Goal: Task Accomplishment & Management: Manage account settings

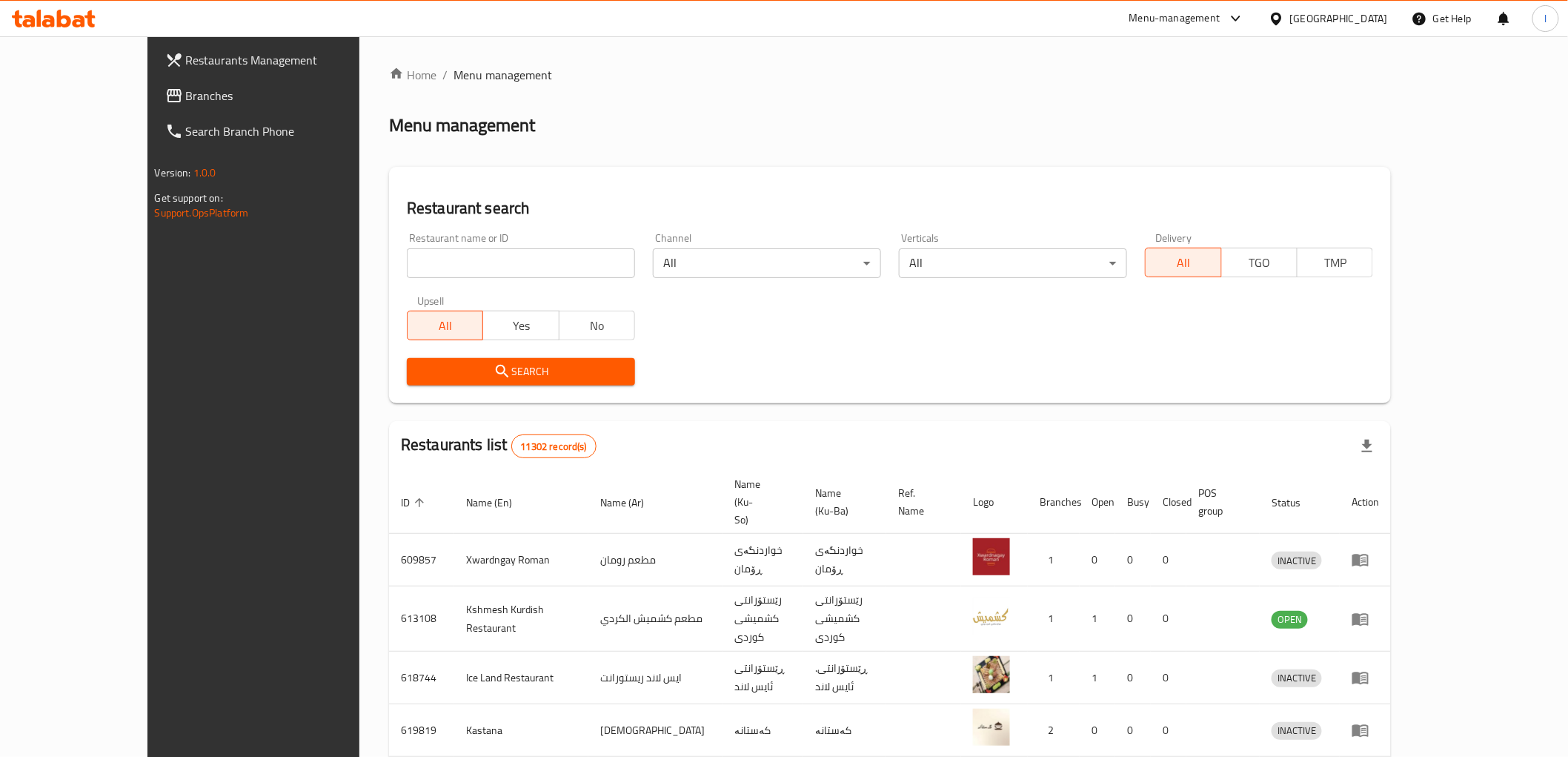
click at [407, 260] on input "search" at bounding box center [521, 262] width 228 height 30
click at [186, 86] on span "Branches" at bounding box center [292, 95] width 211 height 18
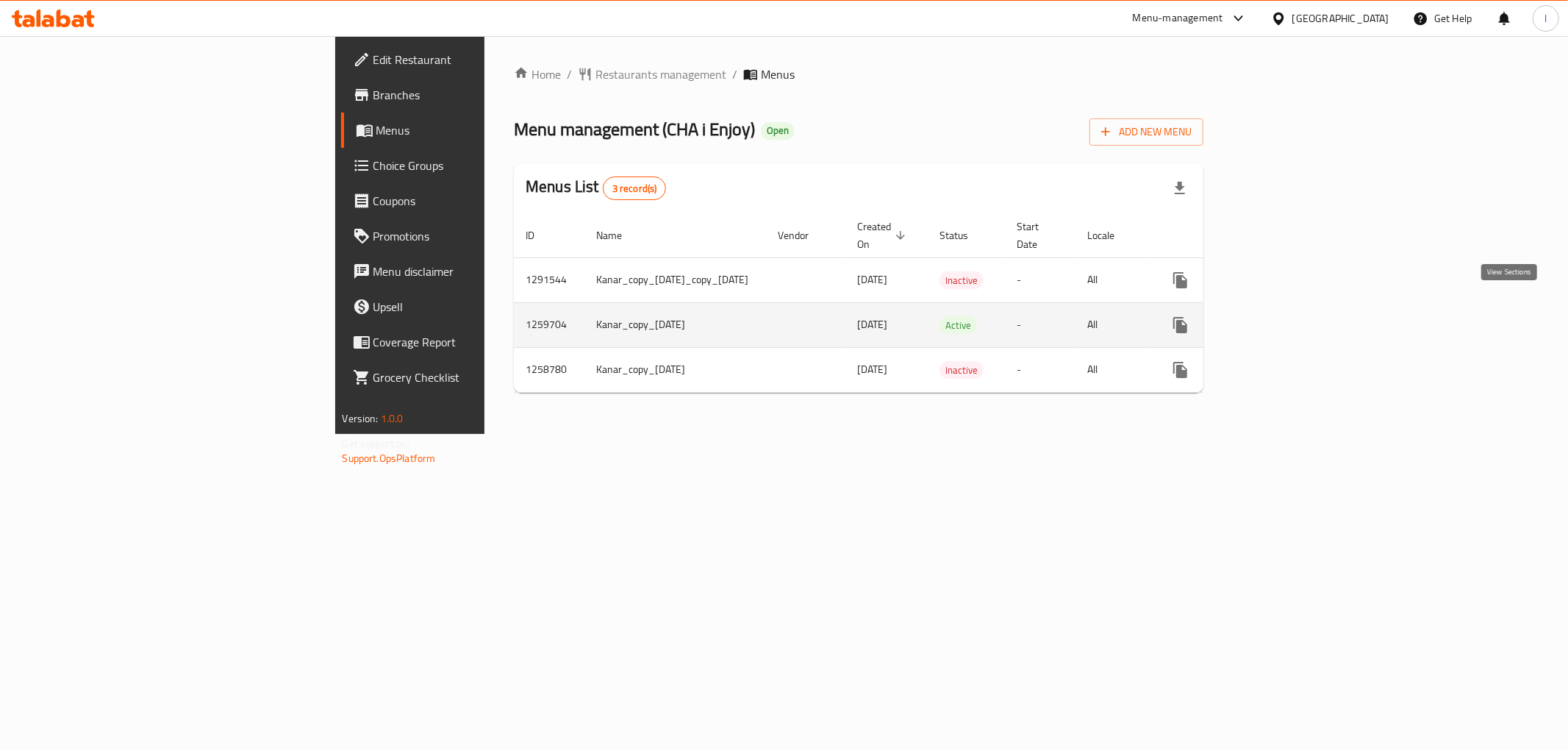
click at [1295, 316] on icon "enhanced table" at bounding box center [1286, 325] width 17 height 17
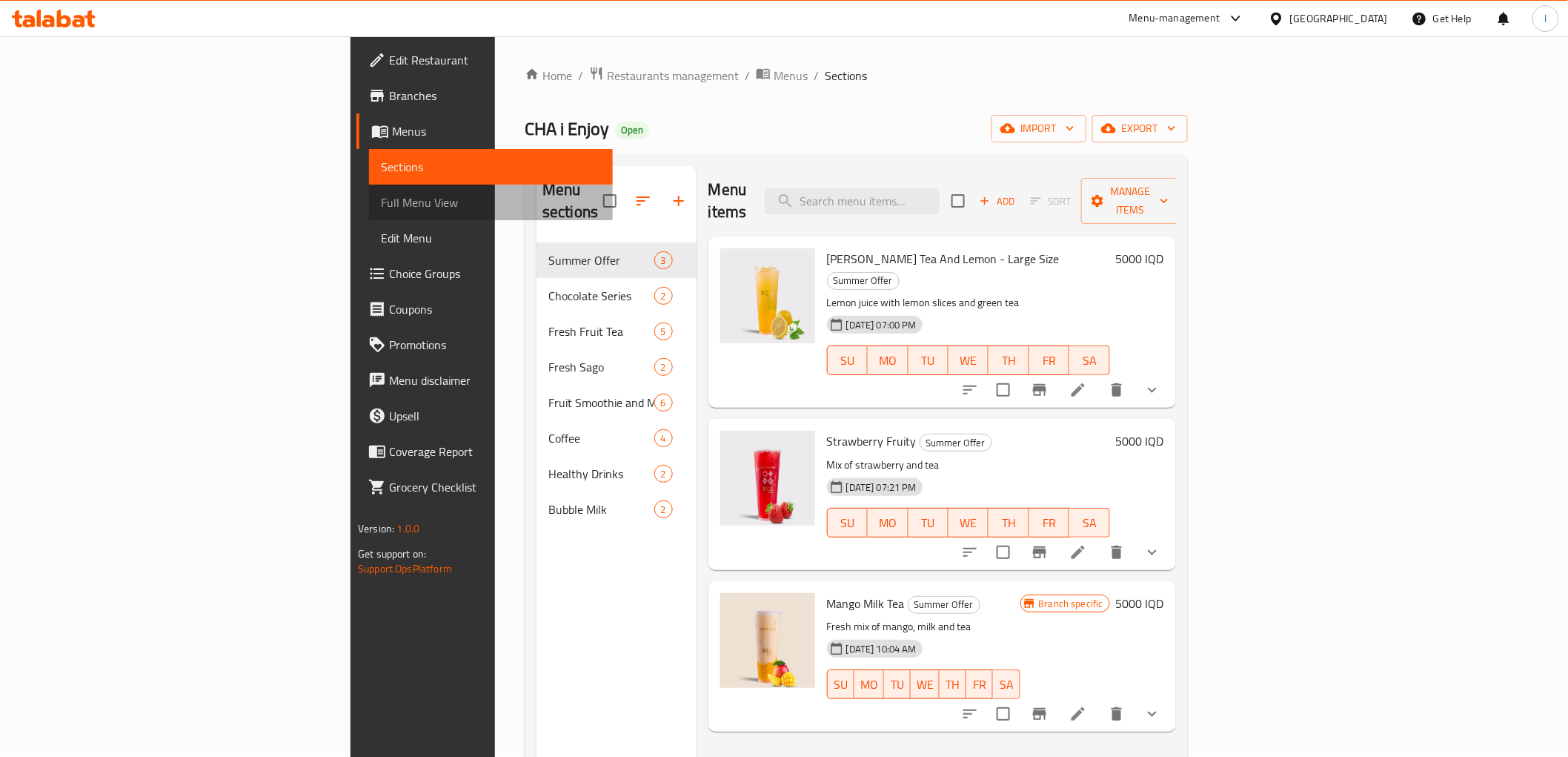
click at [369, 213] on link "Full Menu View" at bounding box center [490, 202] width 243 height 35
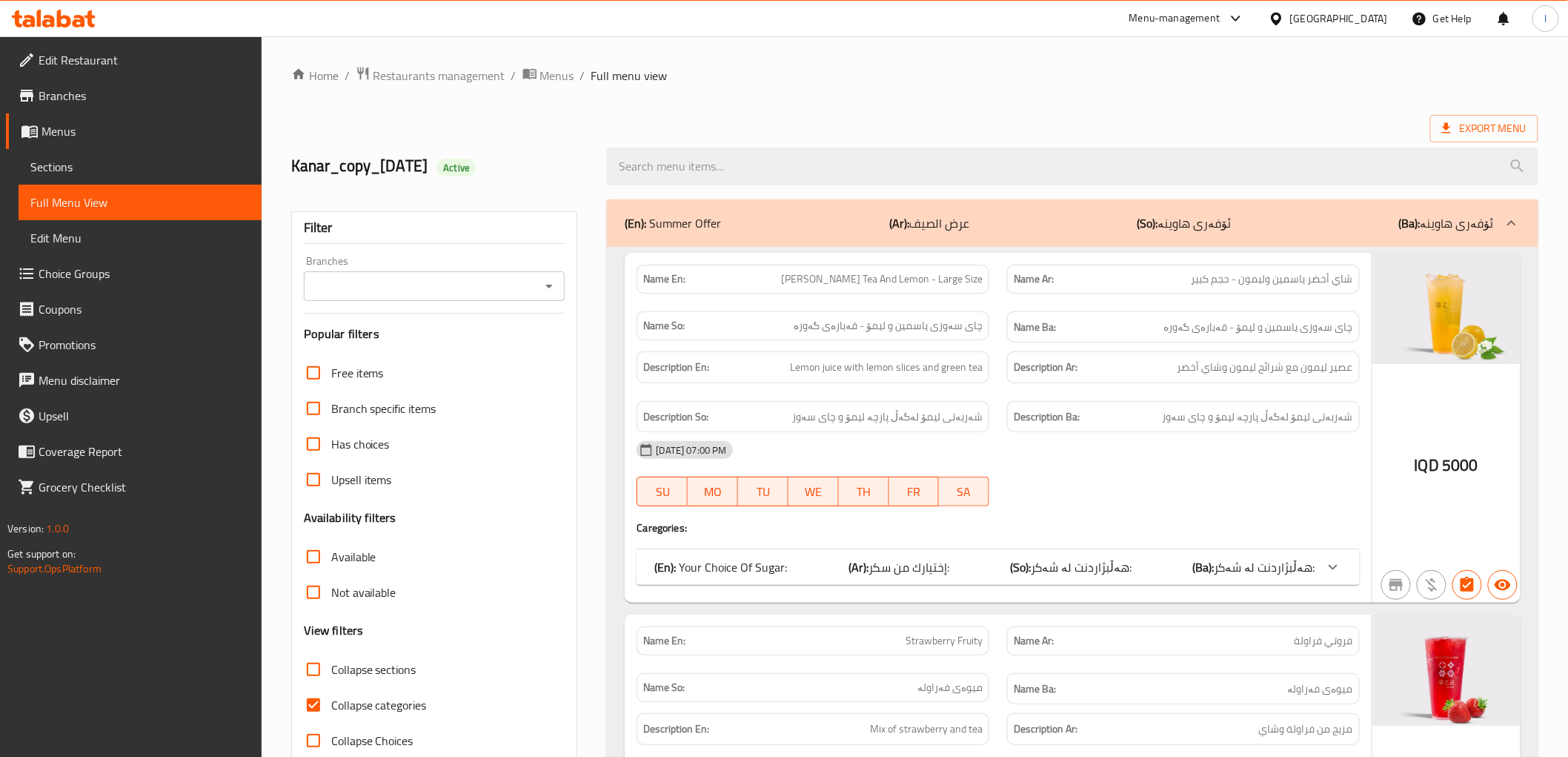
click at [510, 267] on div "Branches Branches" at bounding box center [434, 278] width 262 height 46
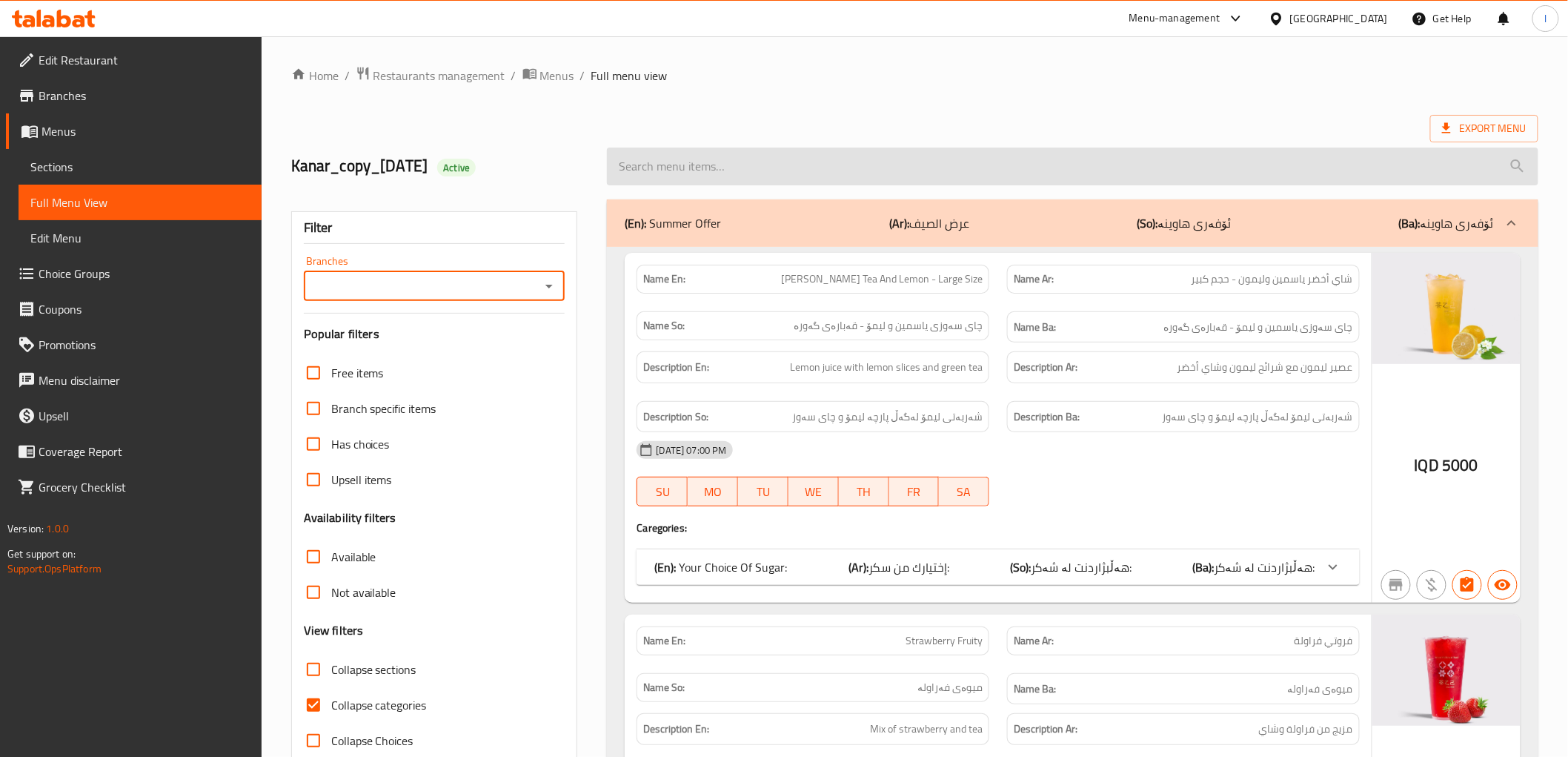
click at [715, 164] on input "search" at bounding box center [1073, 166] width 931 height 38
paste input "Matcha Latte"
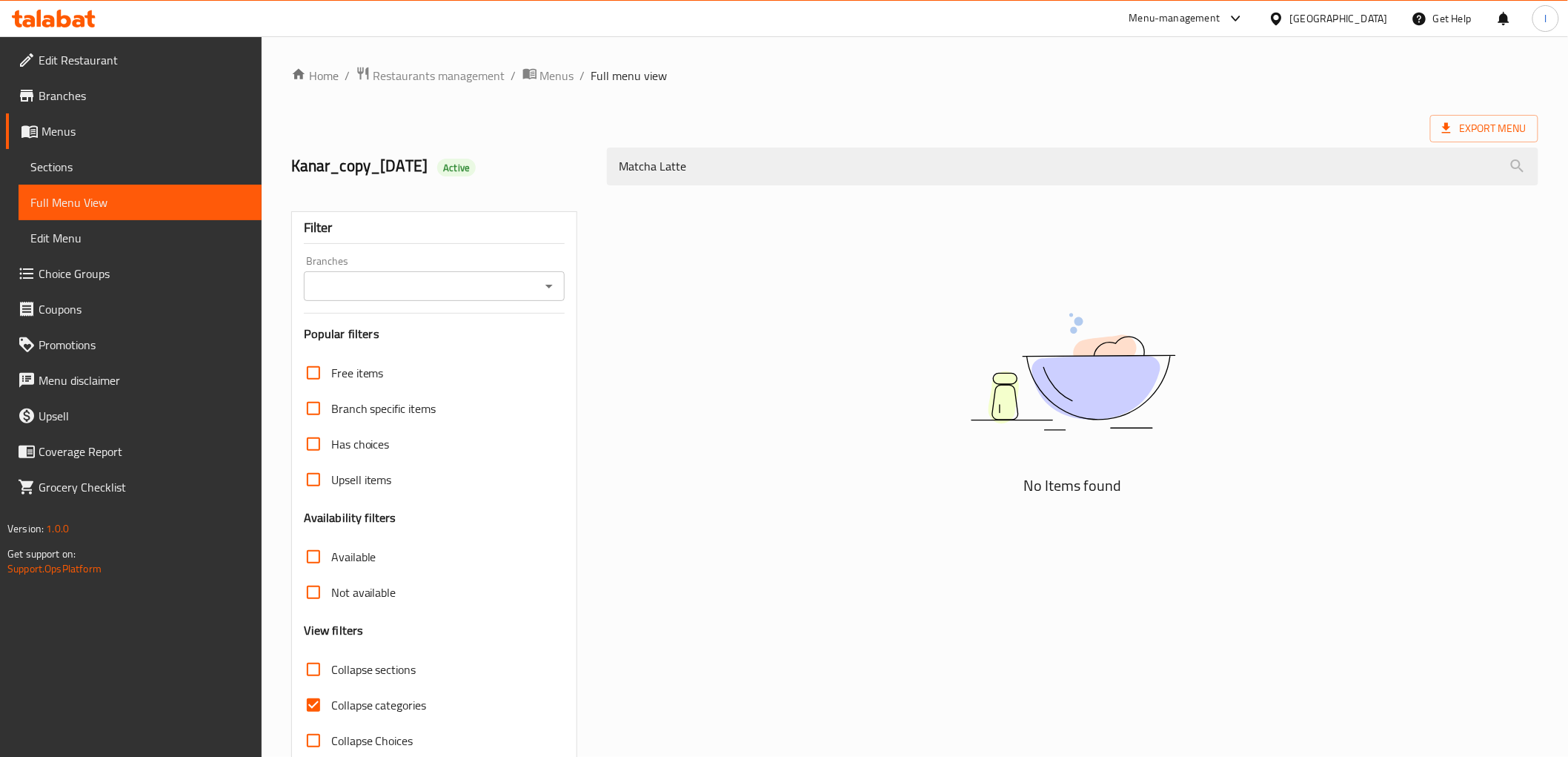
type input "Matcha Latte"
click at [425, 279] on input "Branches" at bounding box center [422, 286] width 228 height 21
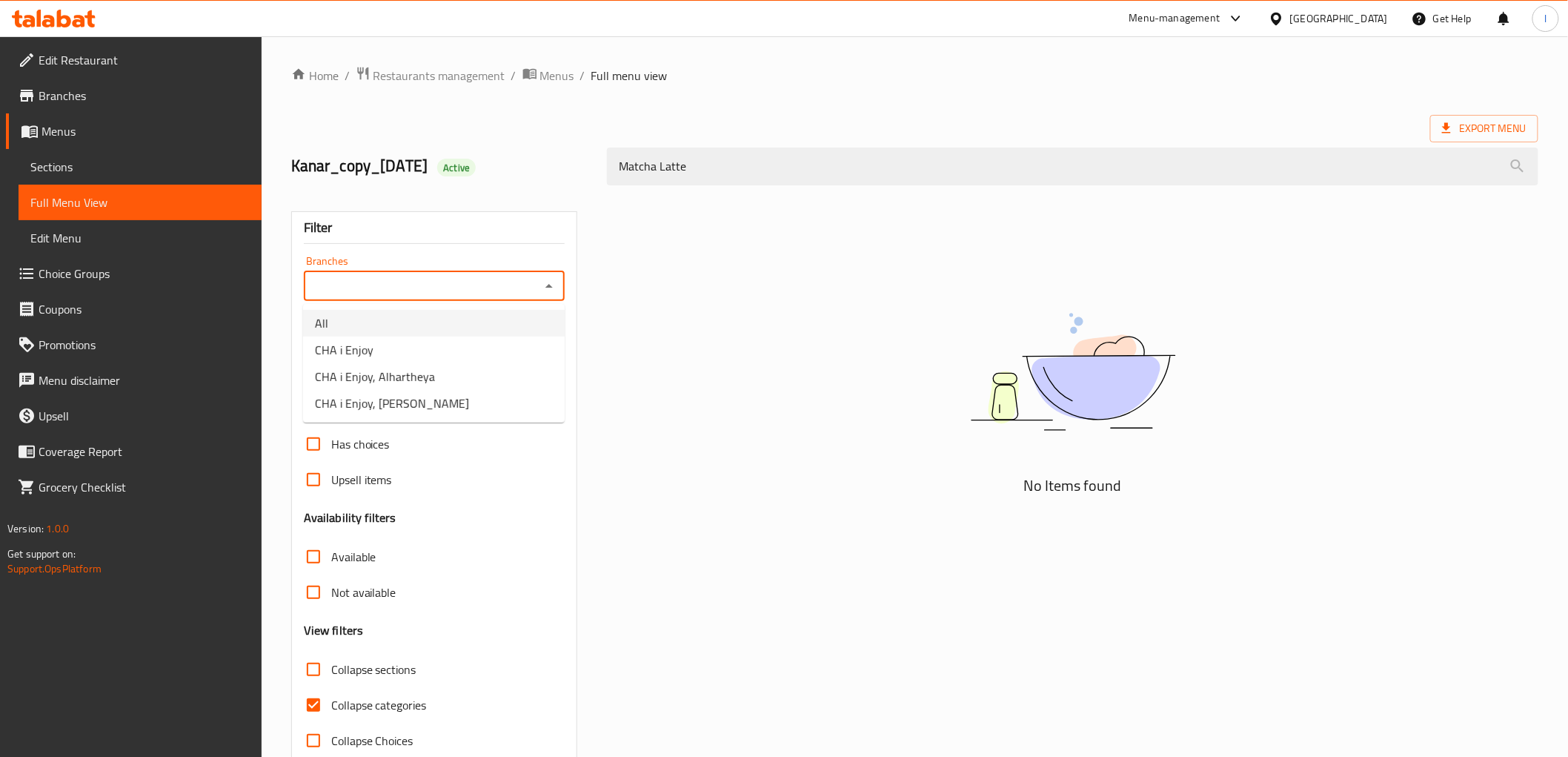
click at [357, 329] on li "All" at bounding box center [434, 322] width 262 height 26
type input "All"
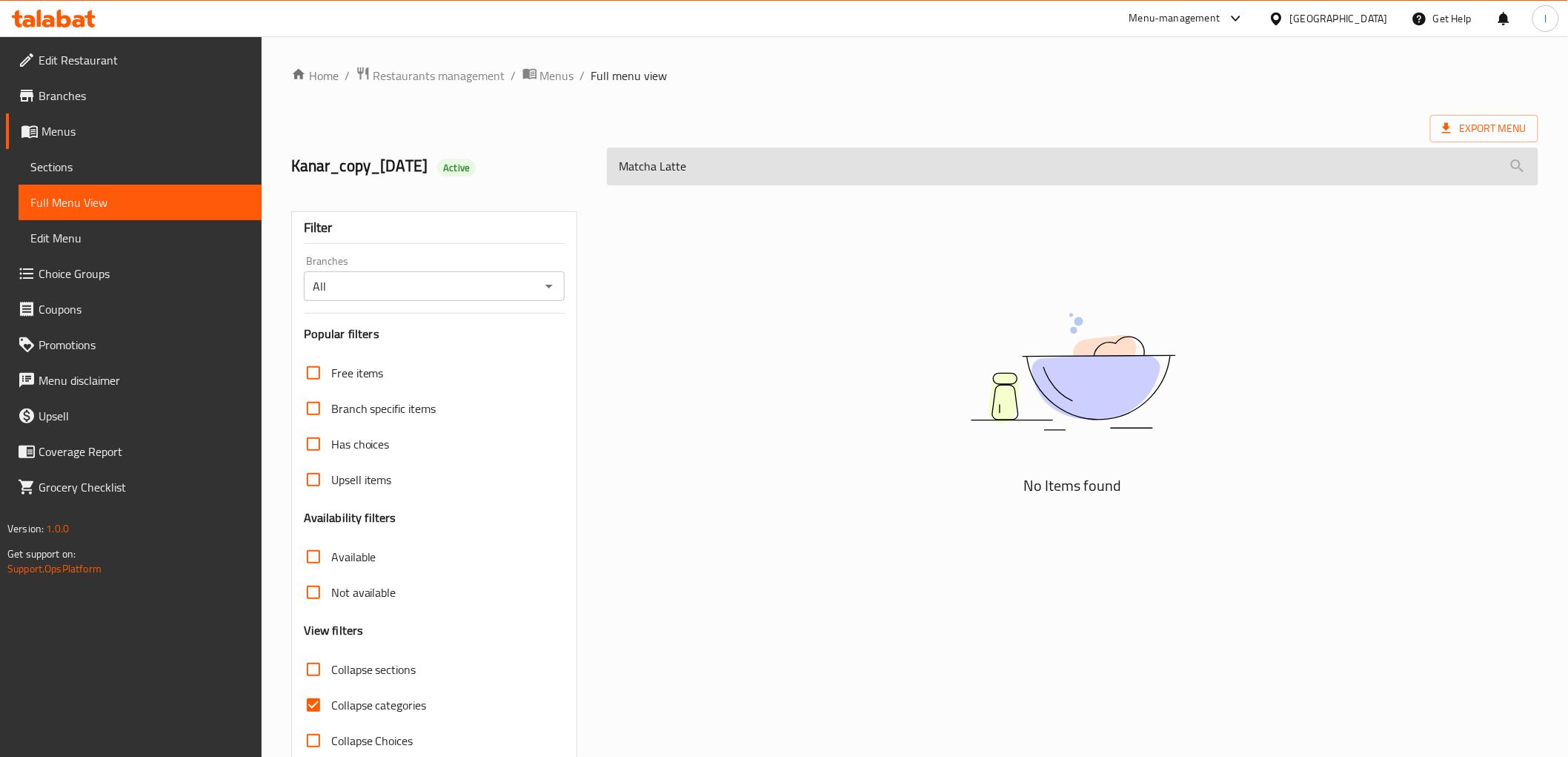
click at [732, 179] on input "Matcha Latte" at bounding box center [1073, 166] width 931 height 38
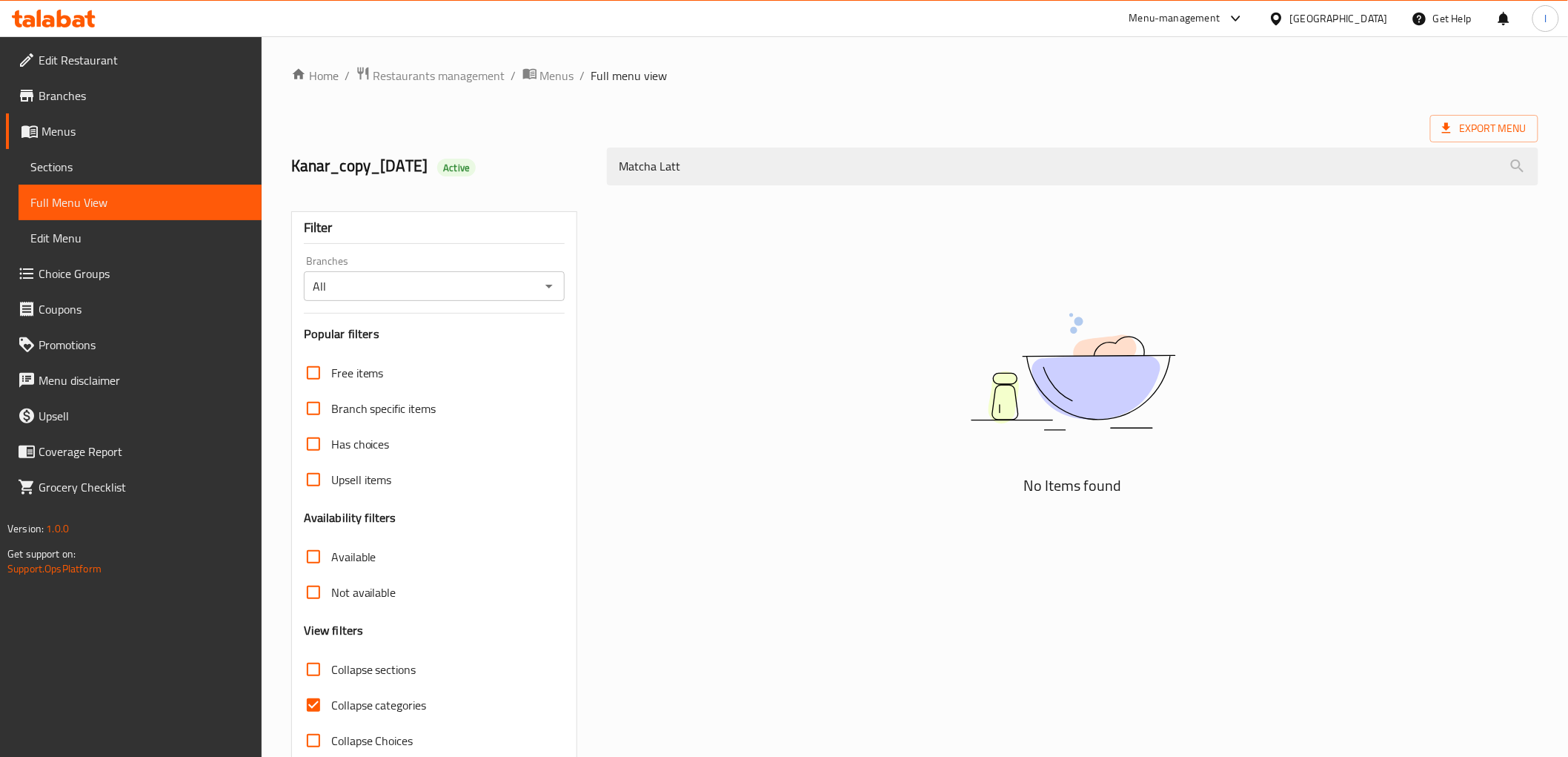
type input "Matcha Latt"
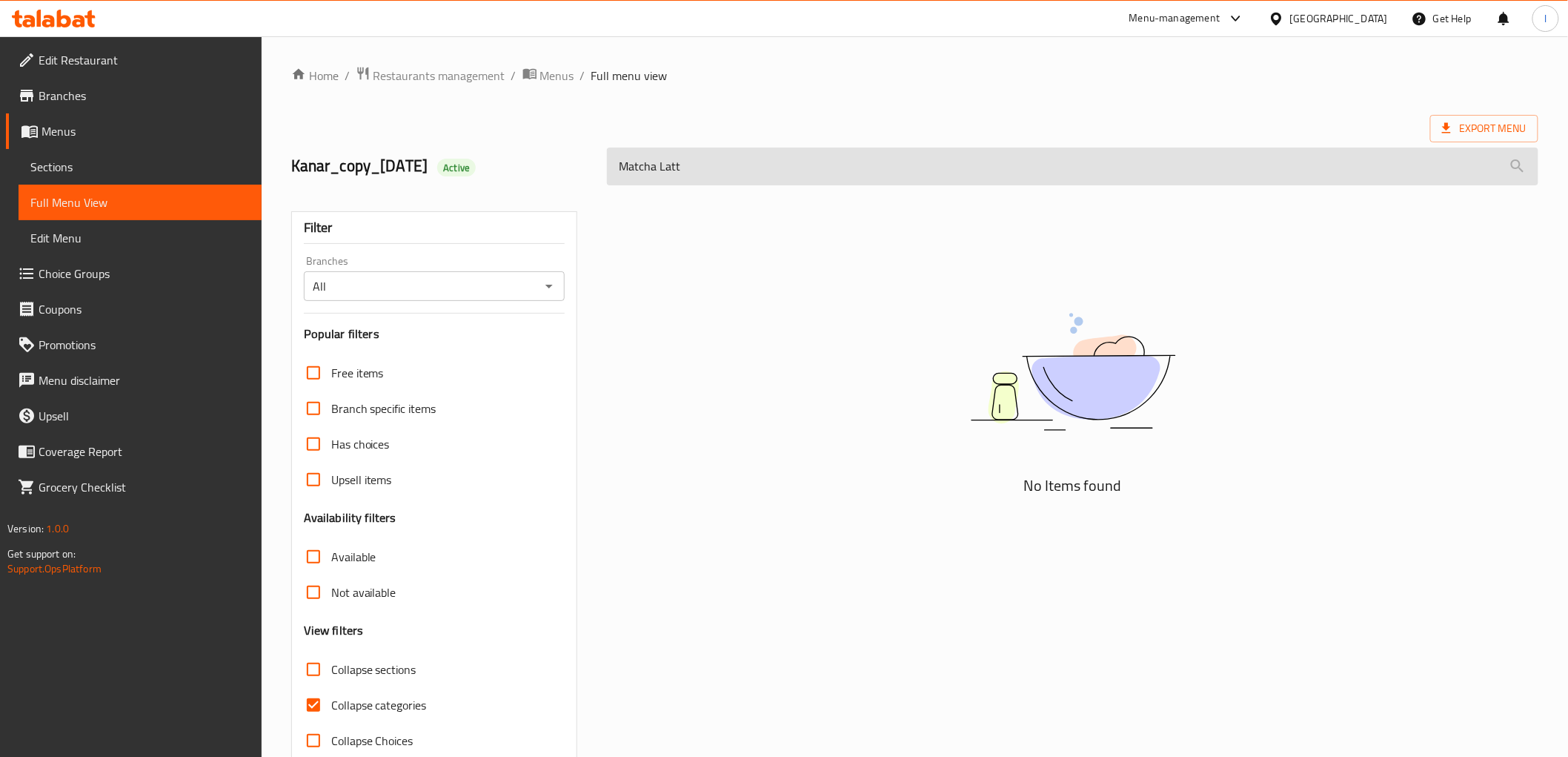
click at [776, 150] on input "Matcha Latt" at bounding box center [1073, 166] width 931 height 38
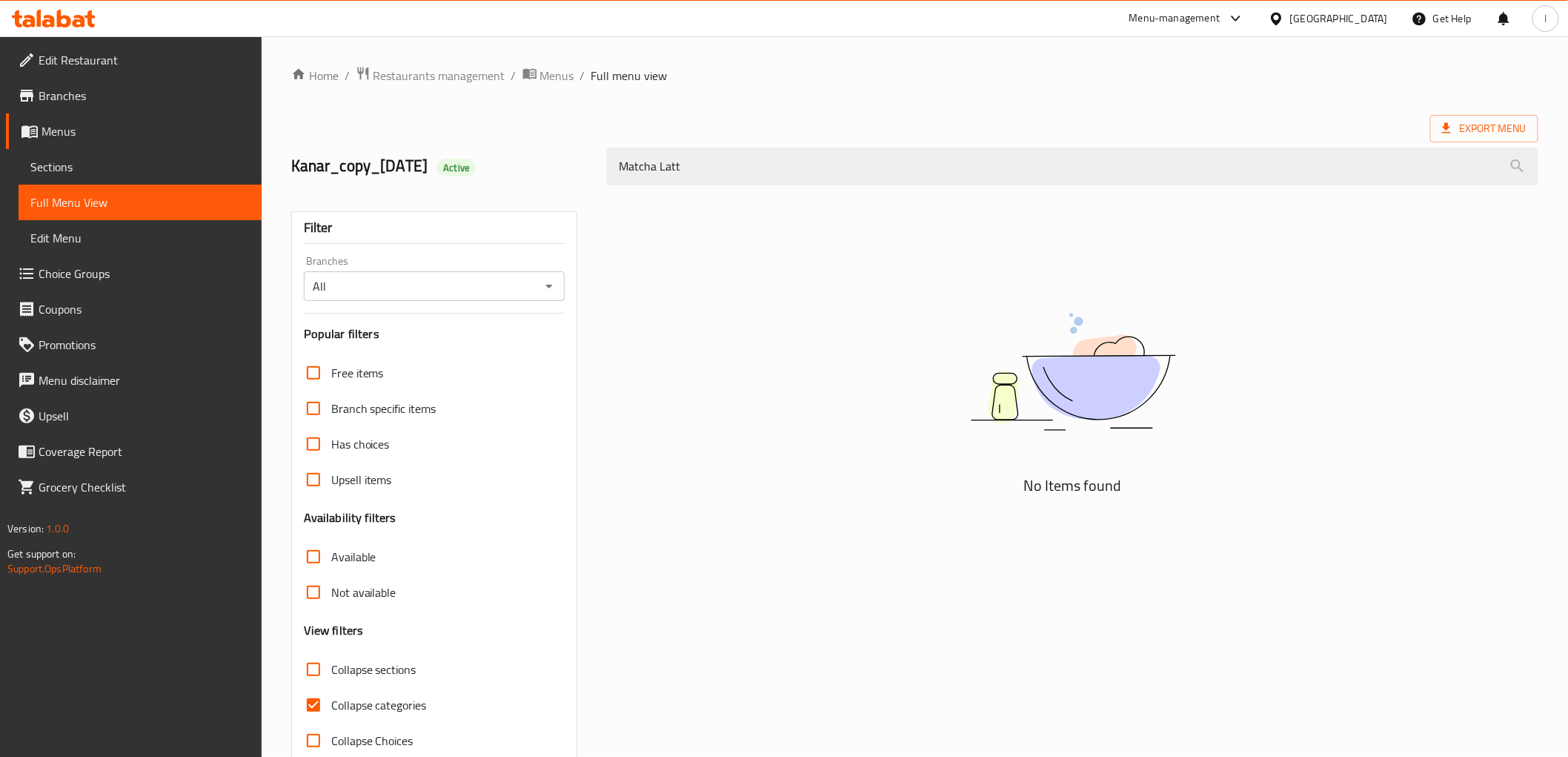
click at [375, 291] on input "All" at bounding box center [422, 286] width 228 height 21
click at [491, 294] on input "All" at bounding box center [422, 286] width 228 height 21
click at [89, 185] on link "Full Menu View" at bounding box center [140, 202] width 243 height 35
click at [72, 162] on span "Sections" at bounding box center [140, 166] width 219 height 18
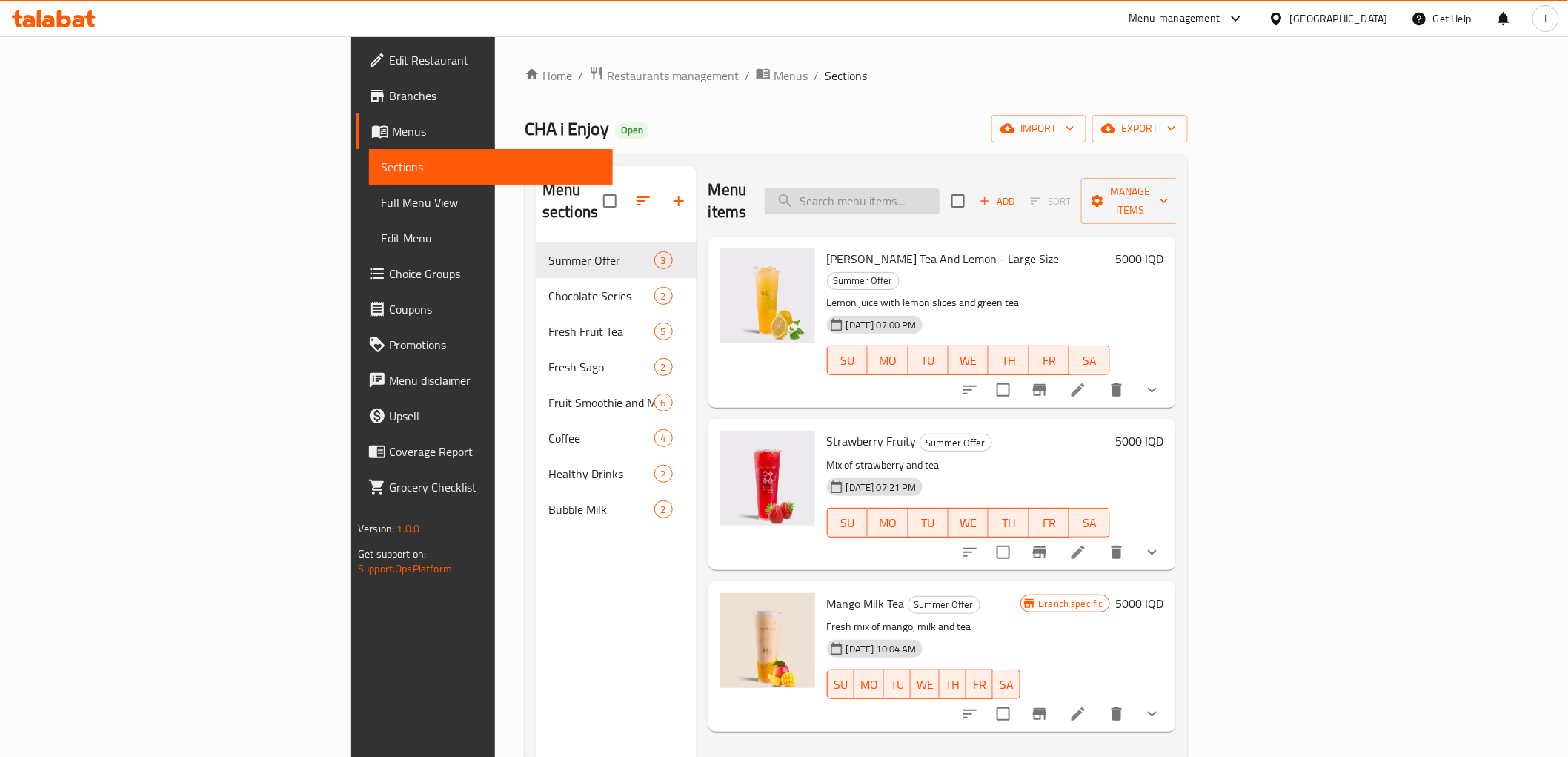
click at [940, 188] on input "search" at bounding box center [852, 201] width 175 height 26
paste input "Matcha Latte"
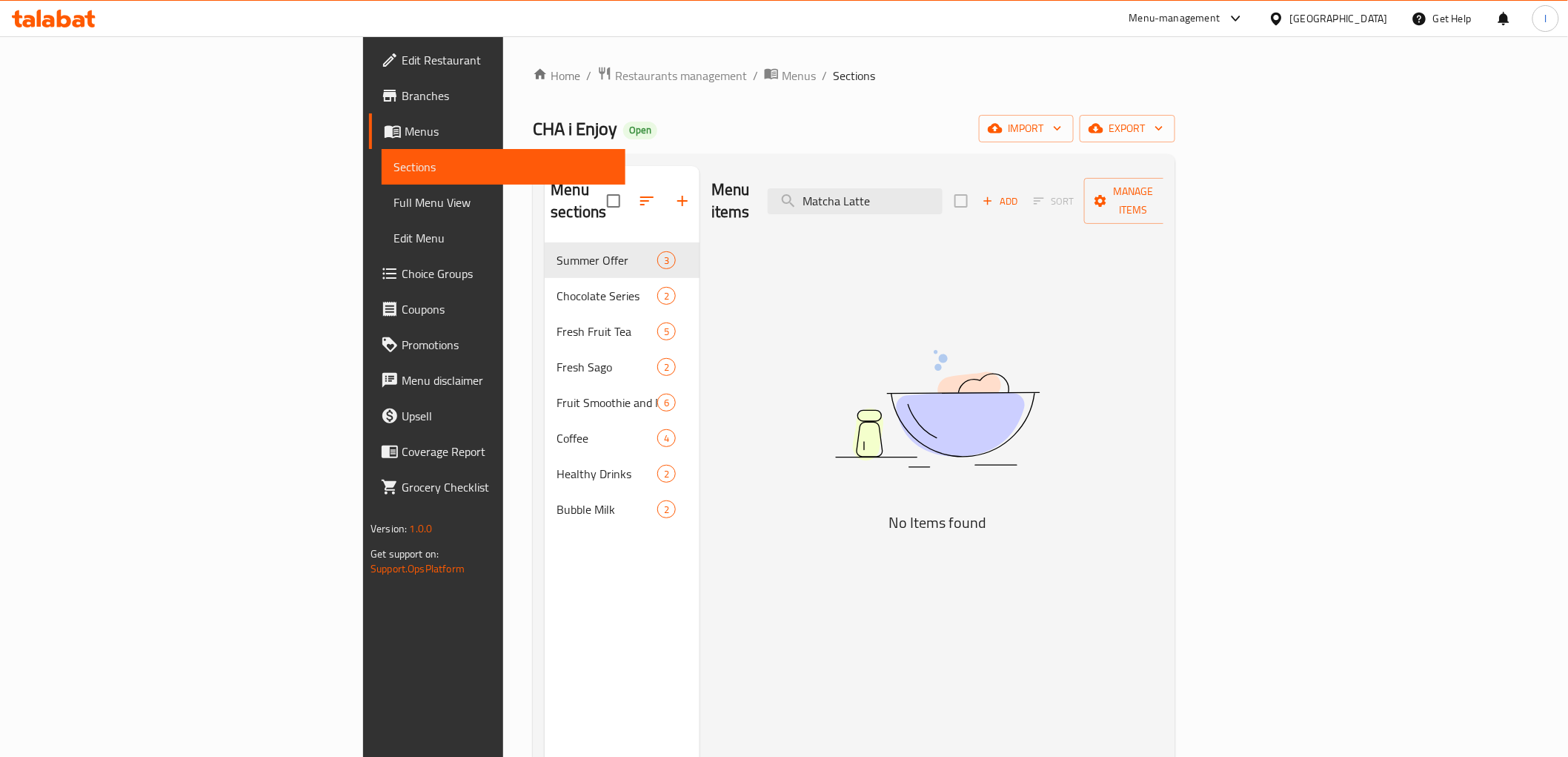
drag, startPoint x: 1015, startPoint y: 190, endPoint x: 723, endPoint y: 154, distance: 294.2
click at [726, 156] on div "Menu sections Summer Offer 3 Chocolate Series 2 Fresh Fruit Tea 5 Fresh Sago 2 …" at bounding box center [854, 545] width 642 height 781
paste input "Chocolate"
type input "Chocolate Latte"
drag, startPoint x: 1034, startPoint y: 195, endPoint x: 769, endPoint y: 182, distance: 265.3
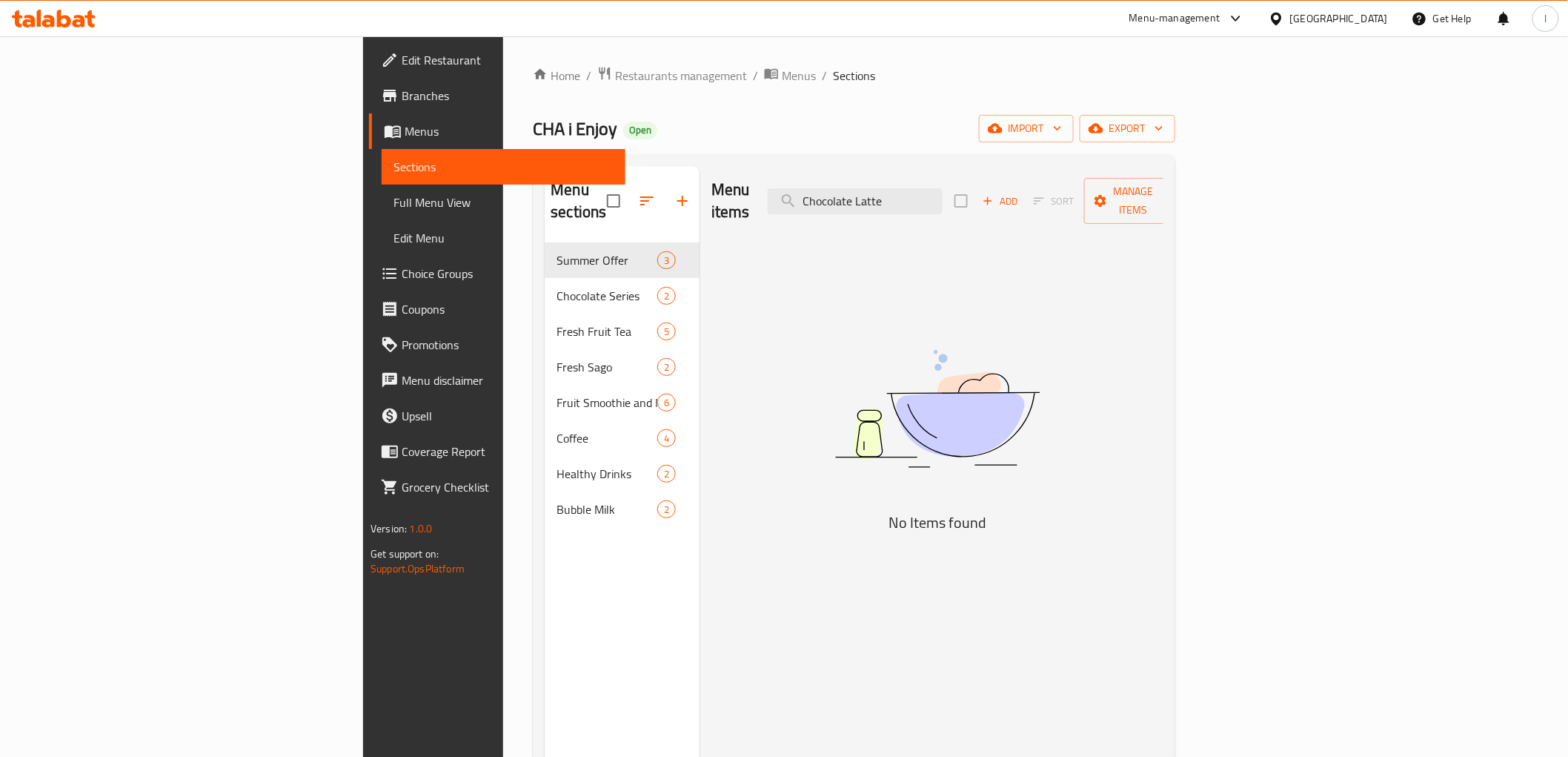
click at [784, 186] on div "Menu items Chocolate Latte Add Sort Manage items" at bounding box center [937, 202] width 452 height 70
click at [394, 208] on span "Full Menu View" at bounding box center [503, 202] width 219 height 18
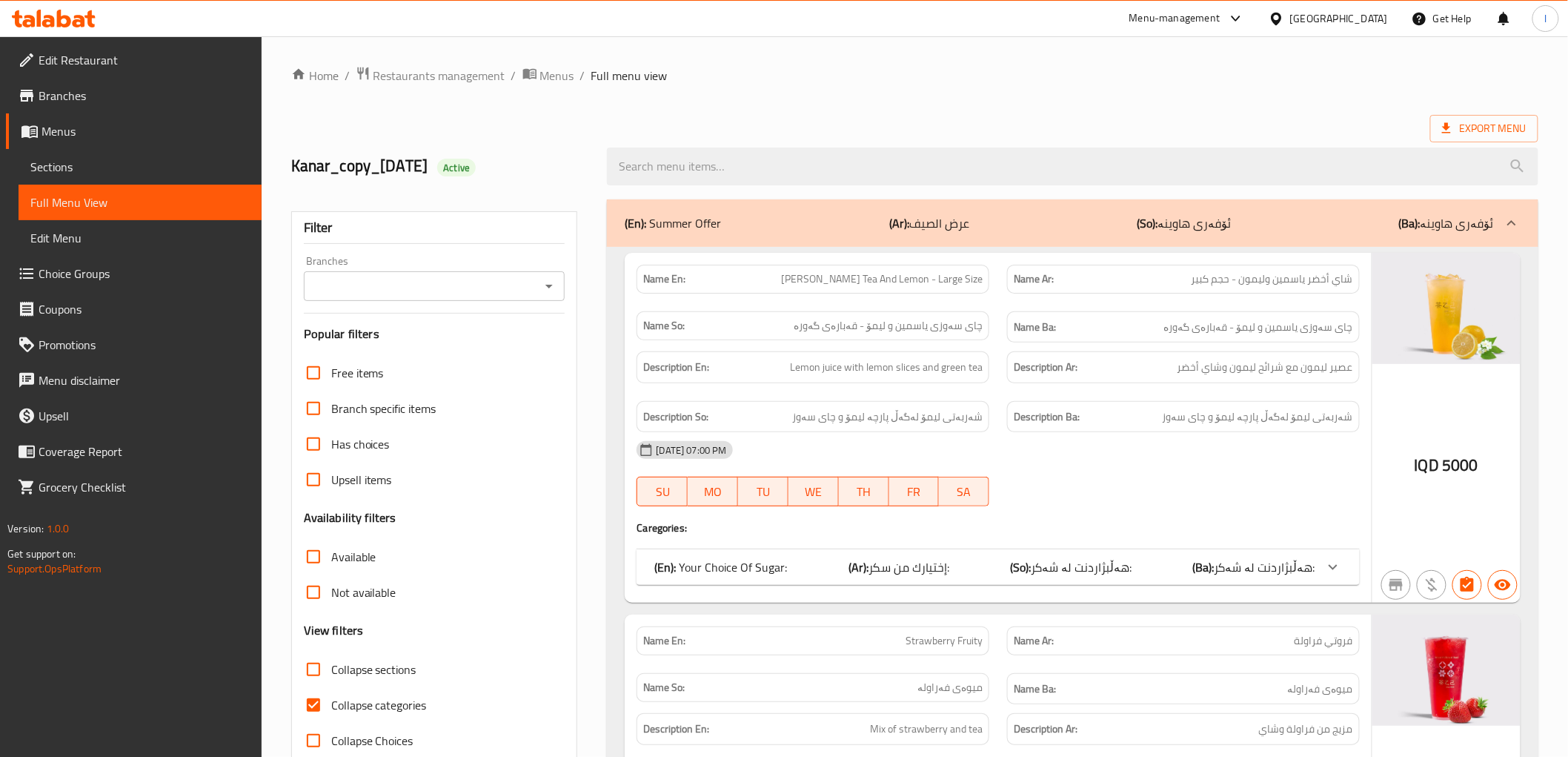
click at [70, 160] on span "Sections" at bounding box center [140, 166] width 219 height 18
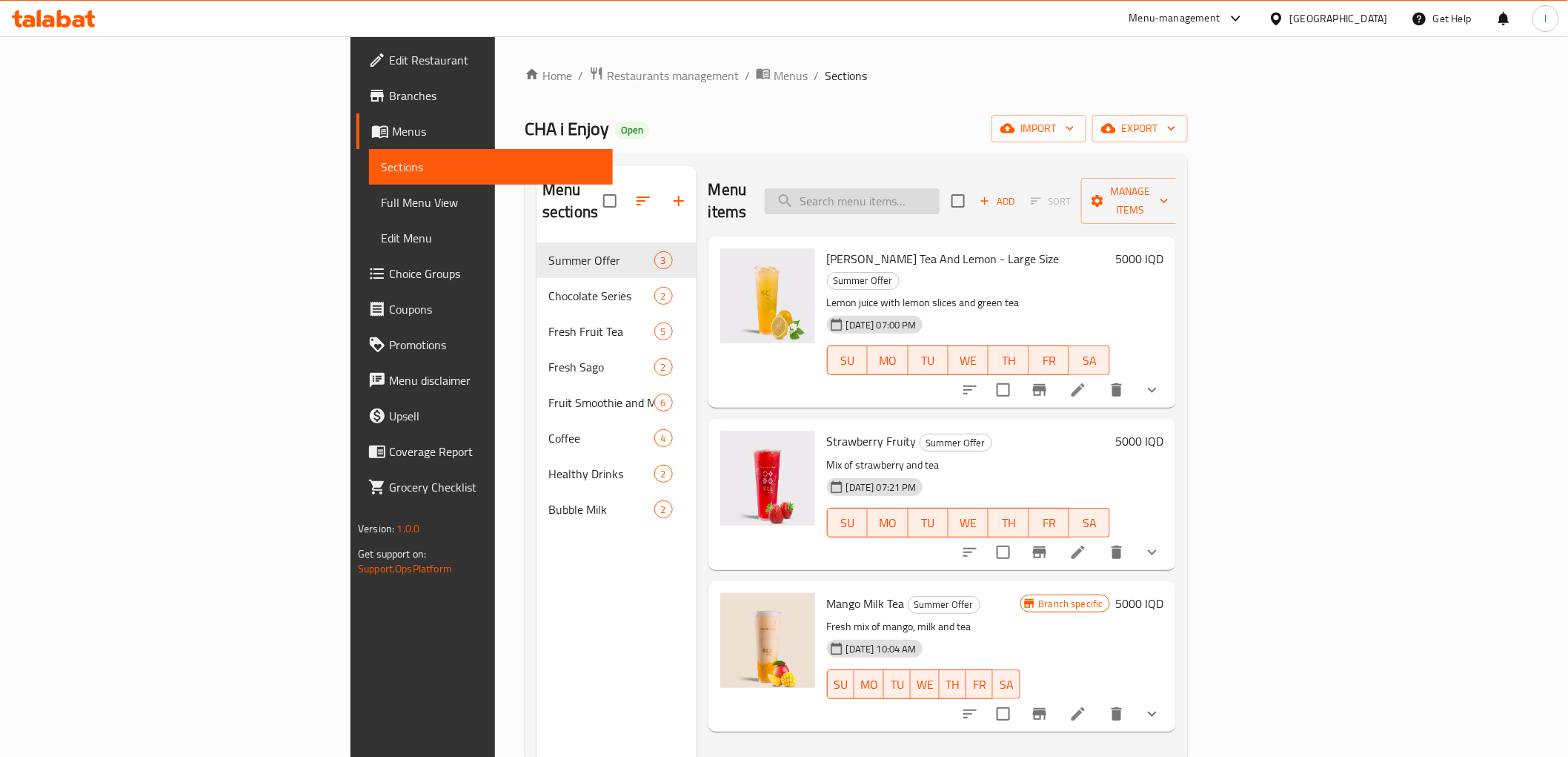
click at [940, 188] on input "search" at bounding box center [852, 201] width 175 height 26
paste input "Chocolate Latte"
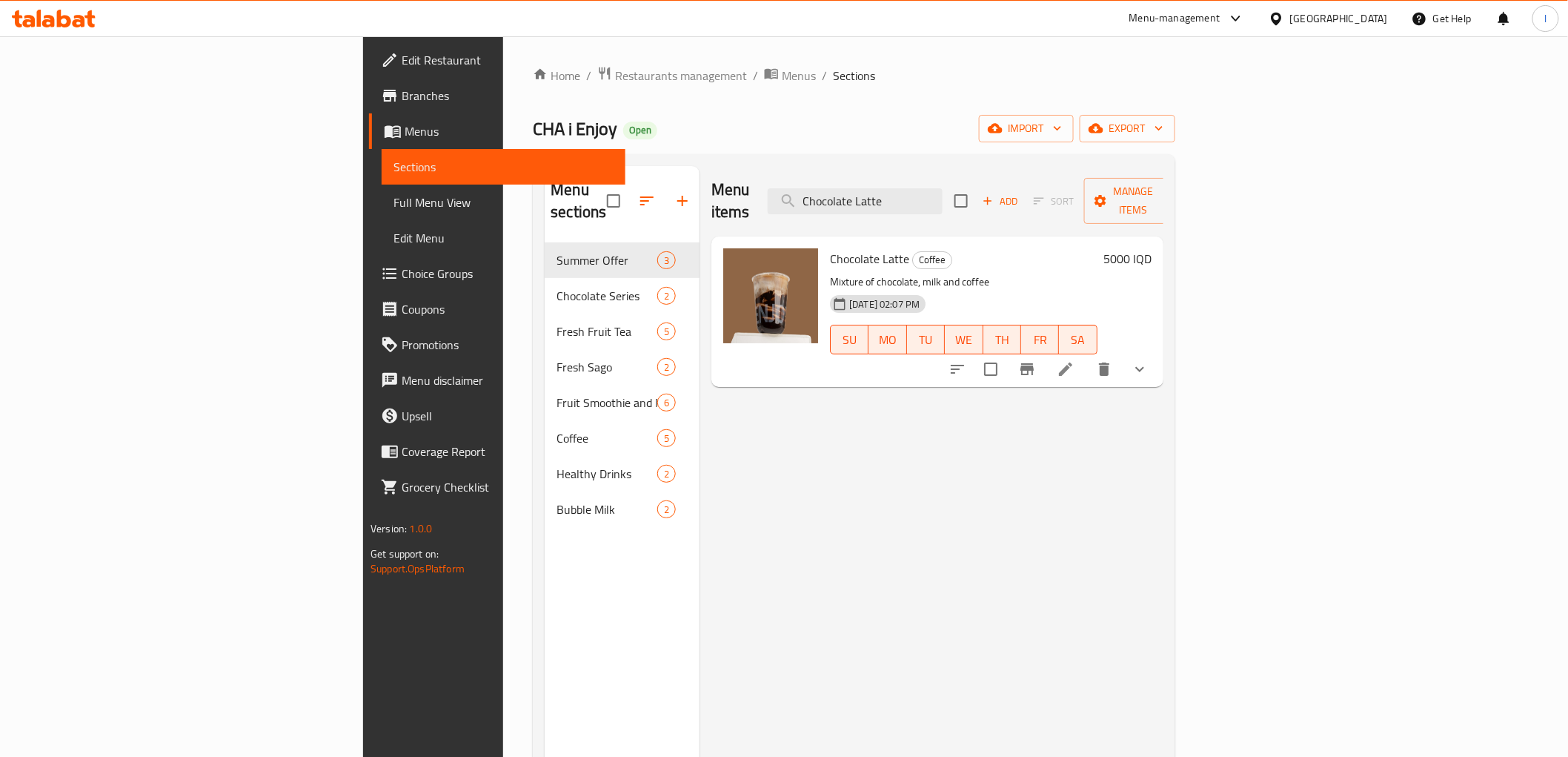
click at [70, 28] on div at bounding box center [54, 18] width 107 height 30
click at [942, 201] on input "Chocolate Latte" at bounding box center [855, 201] width 175 height 26
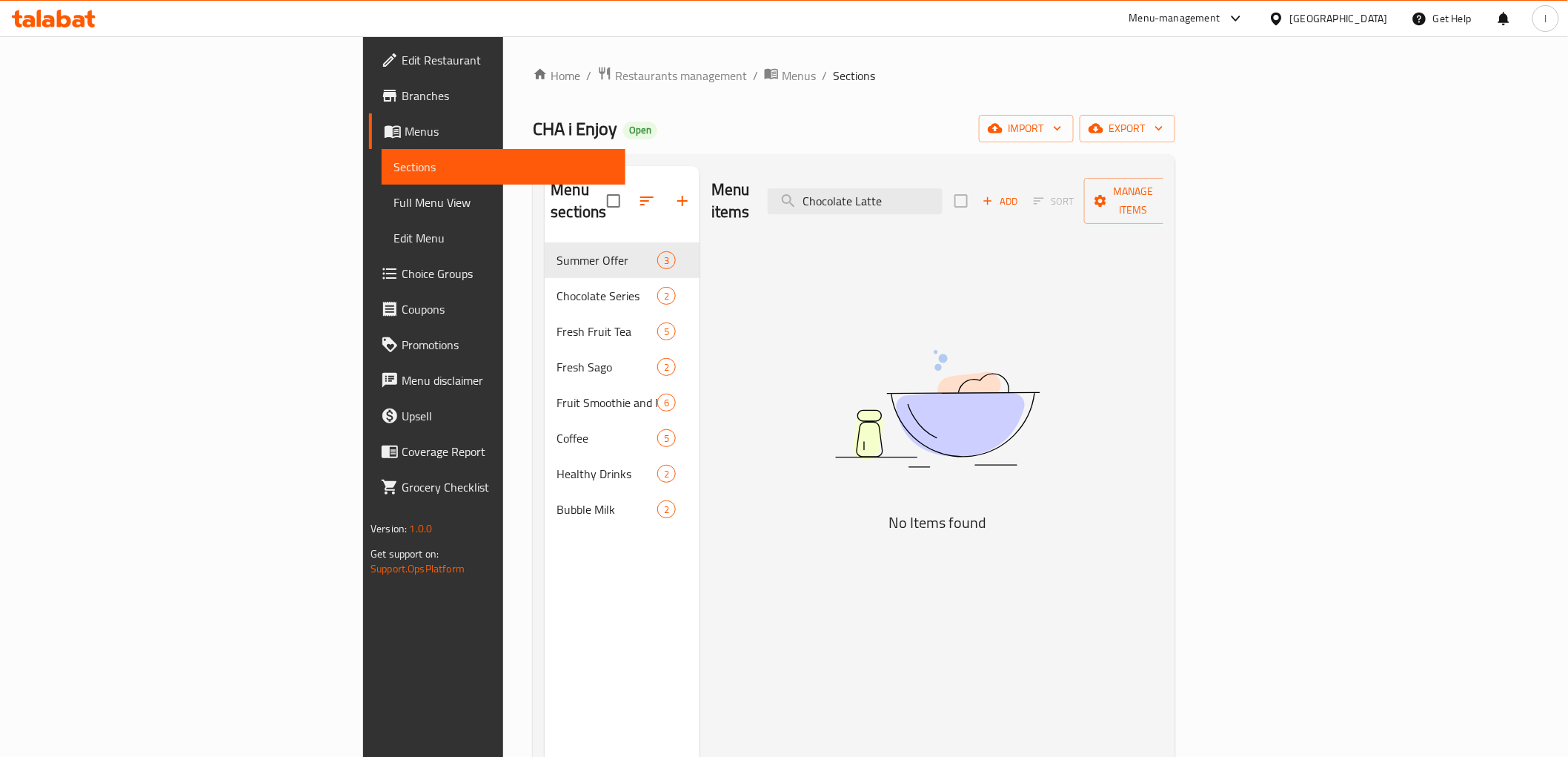
type input "Chocolate Latte"
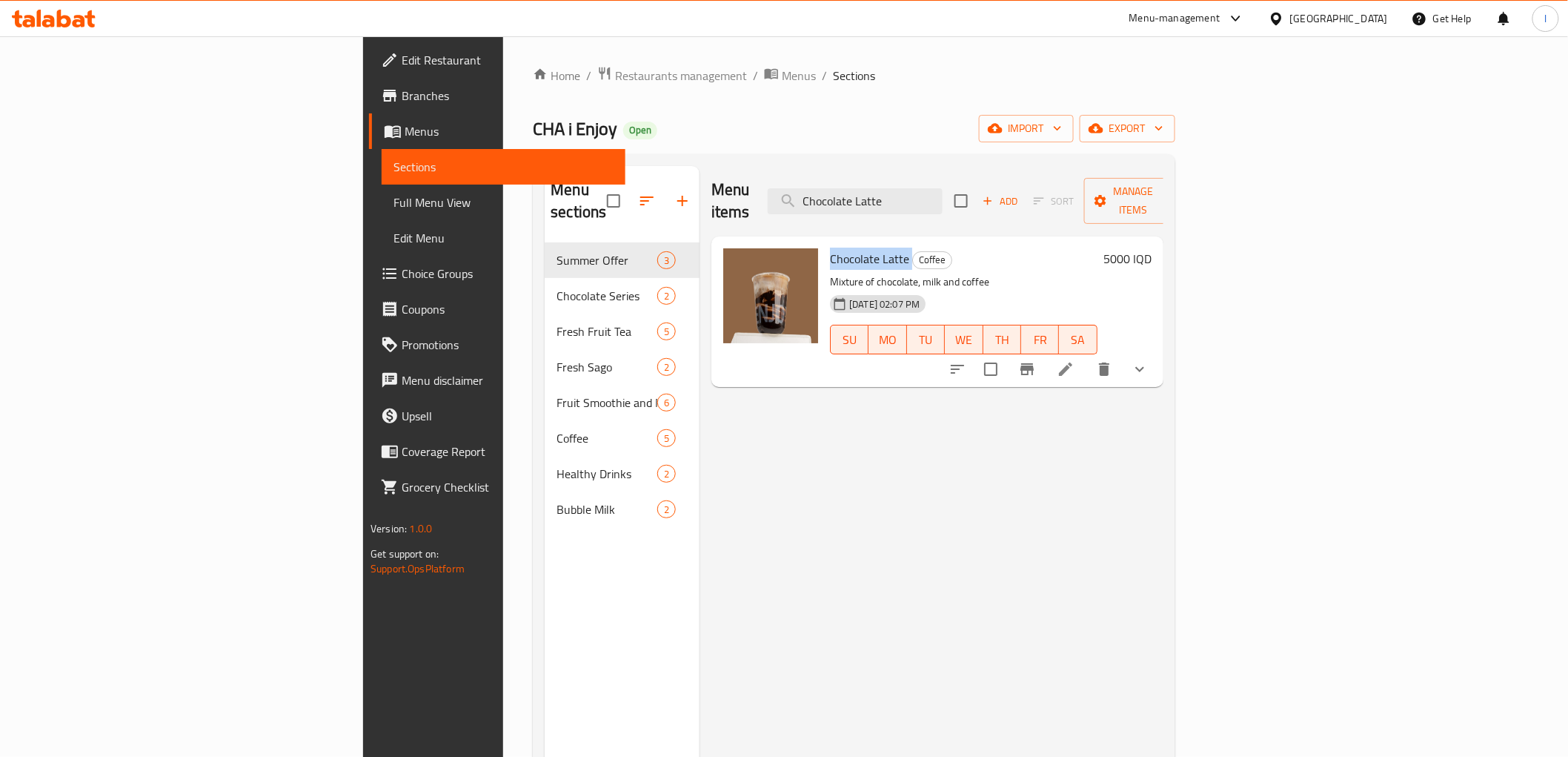
drag, startPoint x: 736, startPoint y: 236, endPoint x: 818, endPoint y: 241, distance: 82.2
click at [824, 242] on div "Chocolate Latte Coffee Mixture of chocolate, milk and coffee [DATE] 02:07 PM SU…" at bounding box center [963, 311] width 279 height 138
copy h6 "Chocolate Latte"
click at [394, 209] on span "Full Menu View" at bounding box center [503, 202] width 219 height 18
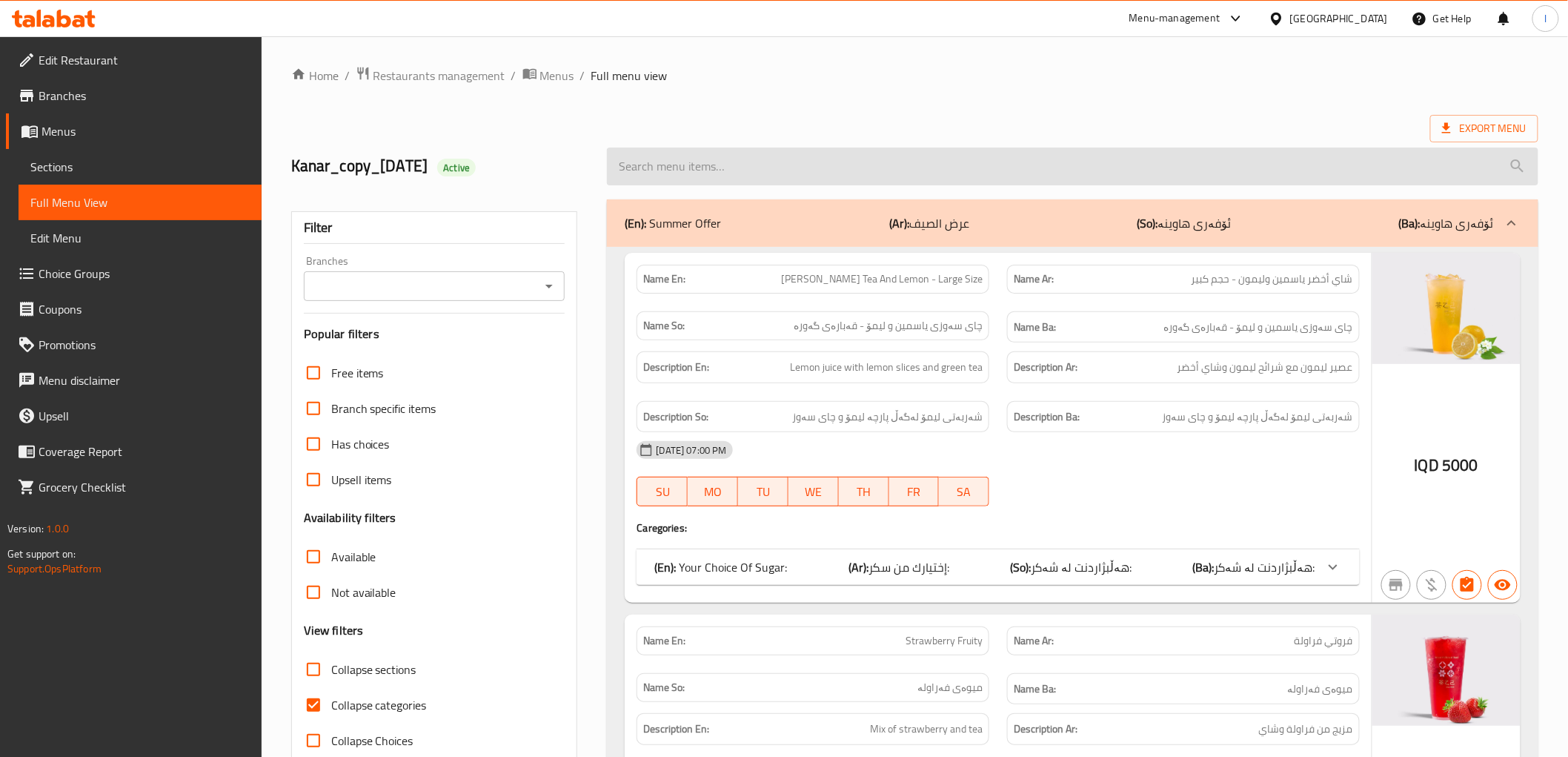
click at [830, 176] on input "search" at bounding box center [1073, 166] width 931 height 38
paste input "Chocolate Latte"
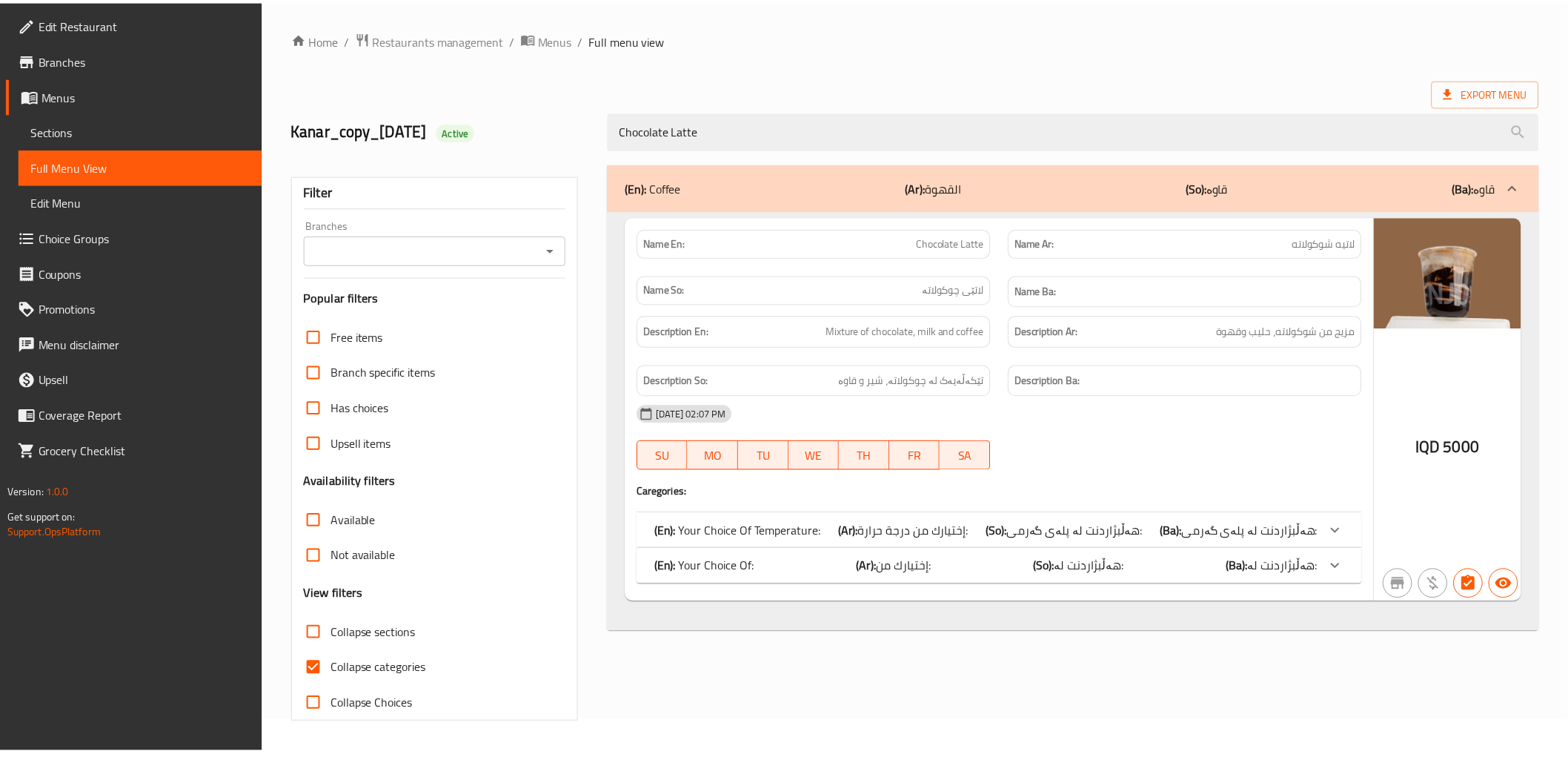
scroll to position [32, 0]
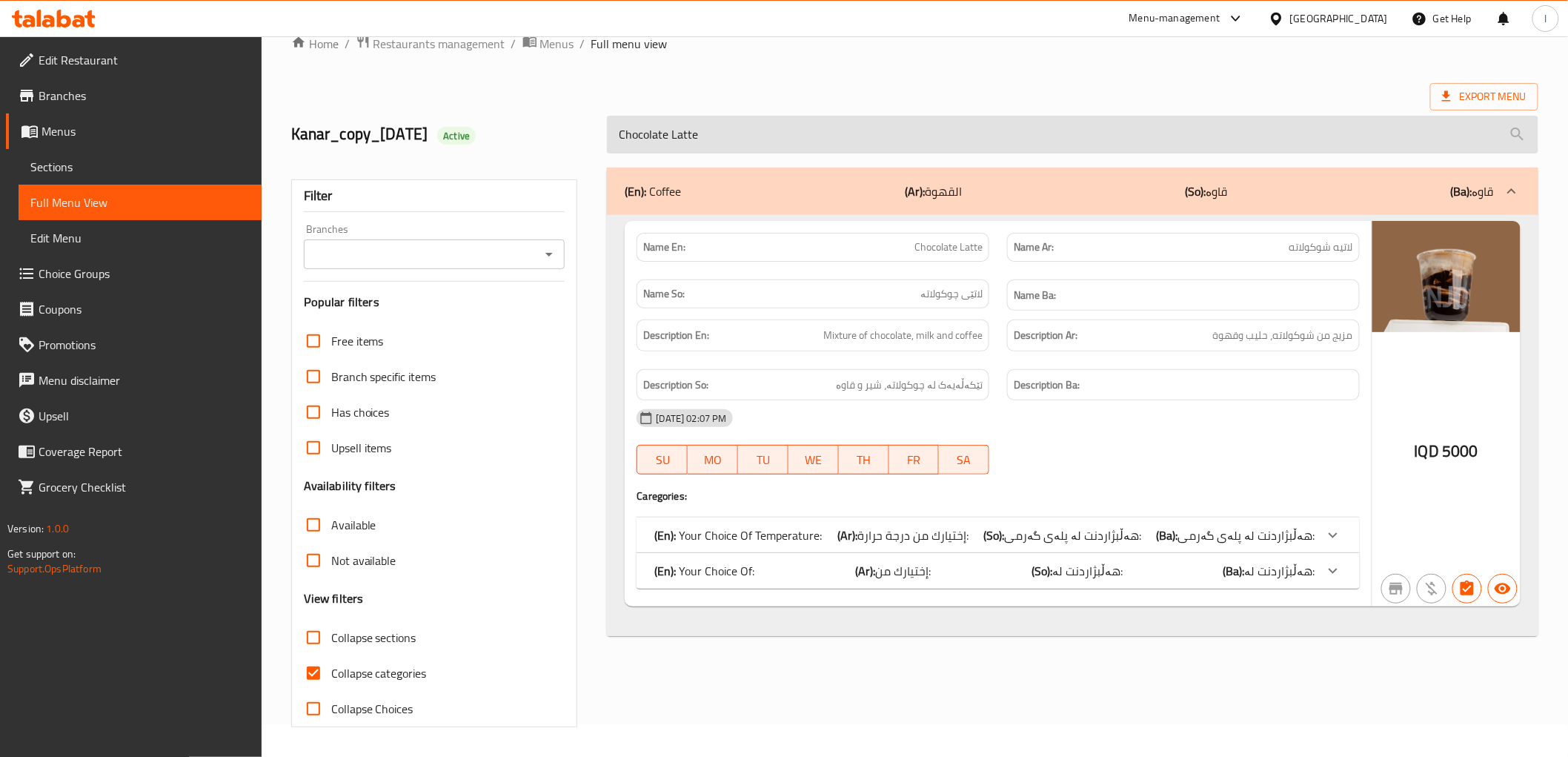
click at [646, 134] on input "Chocolate Latte" at bounding box center [1073, 134] width 931 height 38
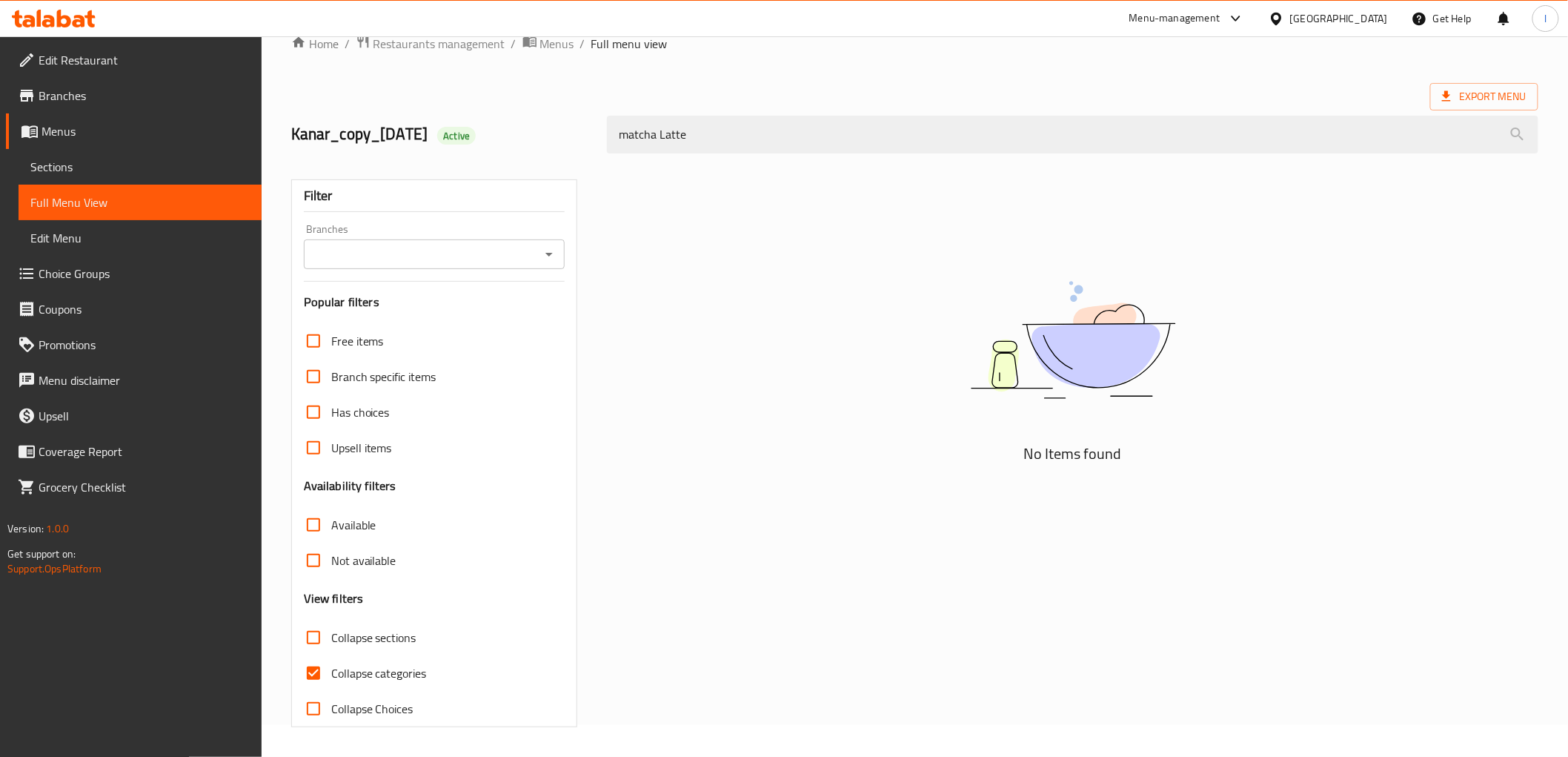
drag, startPoint x: 715, startPoint y: 141, endPoint x: 535, endPoint y: 142, distance: 180.0
click at [542, 145] on div "Kanar_copy_[DATE] Active matcha Latte" at bounding box center [914, 134] width 1265 height 66
type input "matcha Latte"
click at [100, 172] on span "Sections" at bounding box center [140, 166] width 219 height 18
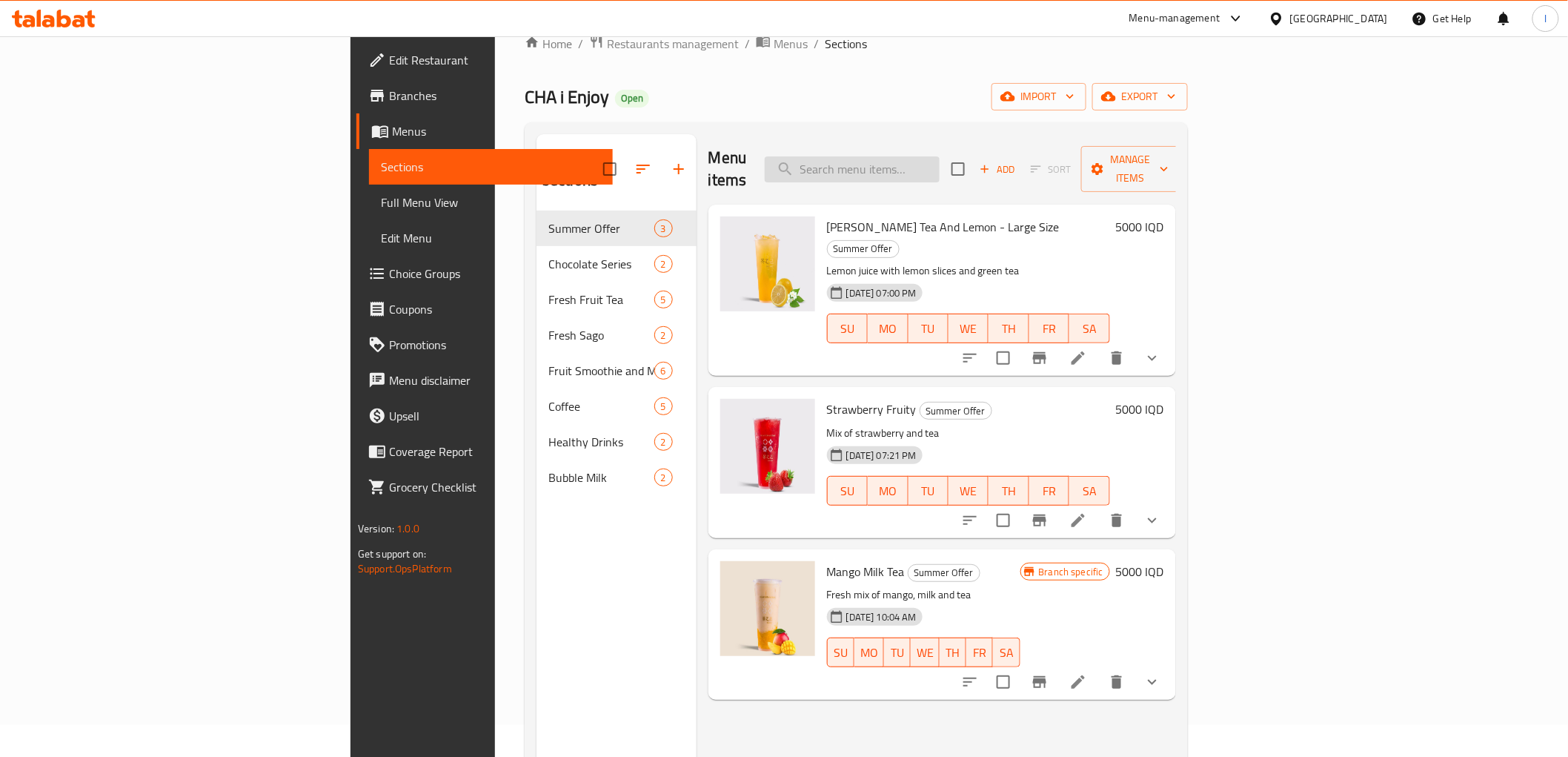
click at [940, 158] on input "search" at bounding box center [852, 169] width 175 height 26
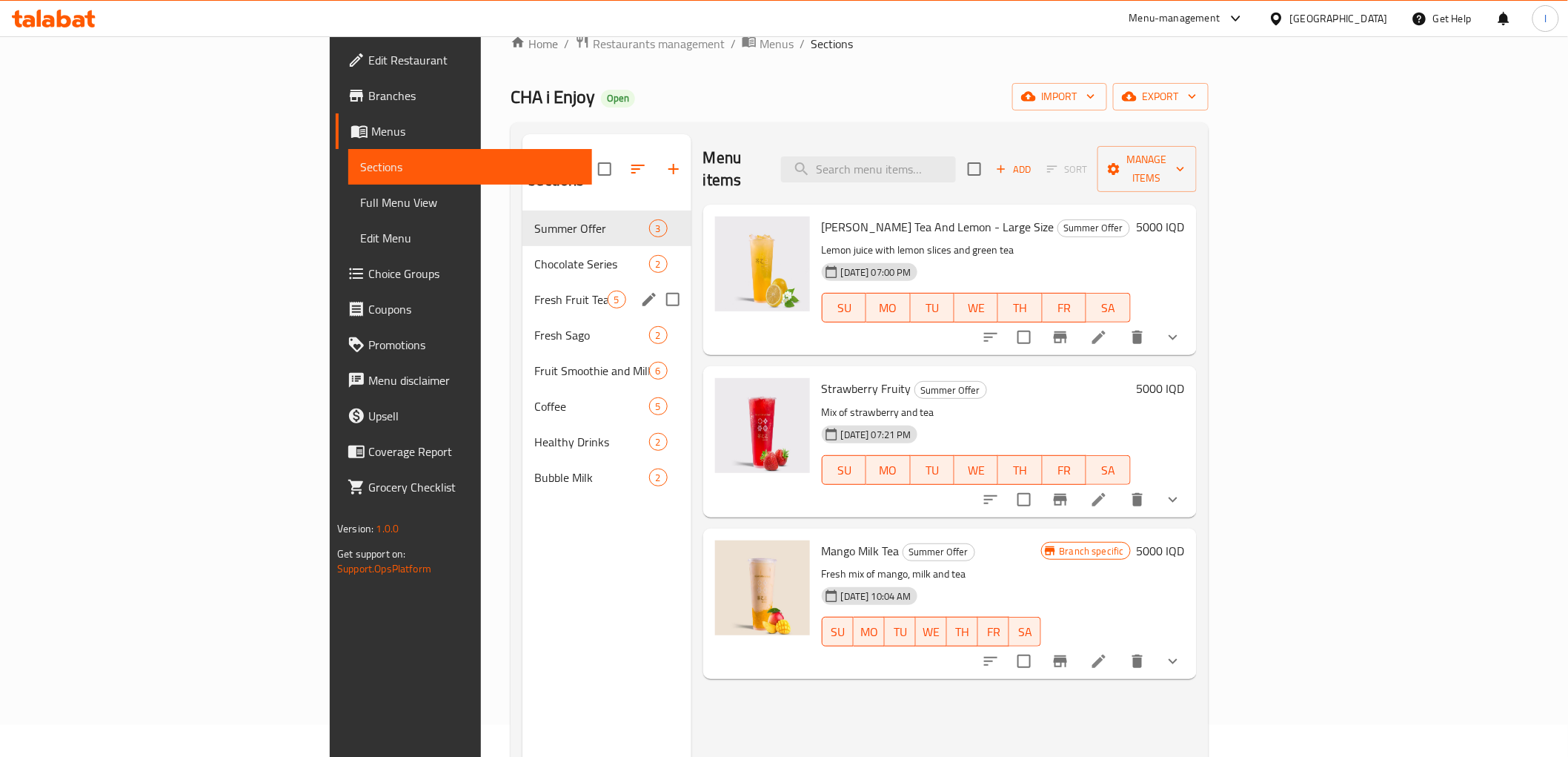
click at [522, 287] on div "Fresh Fruit Tea 5" at bounding box center [606, 299] width 168 height 35
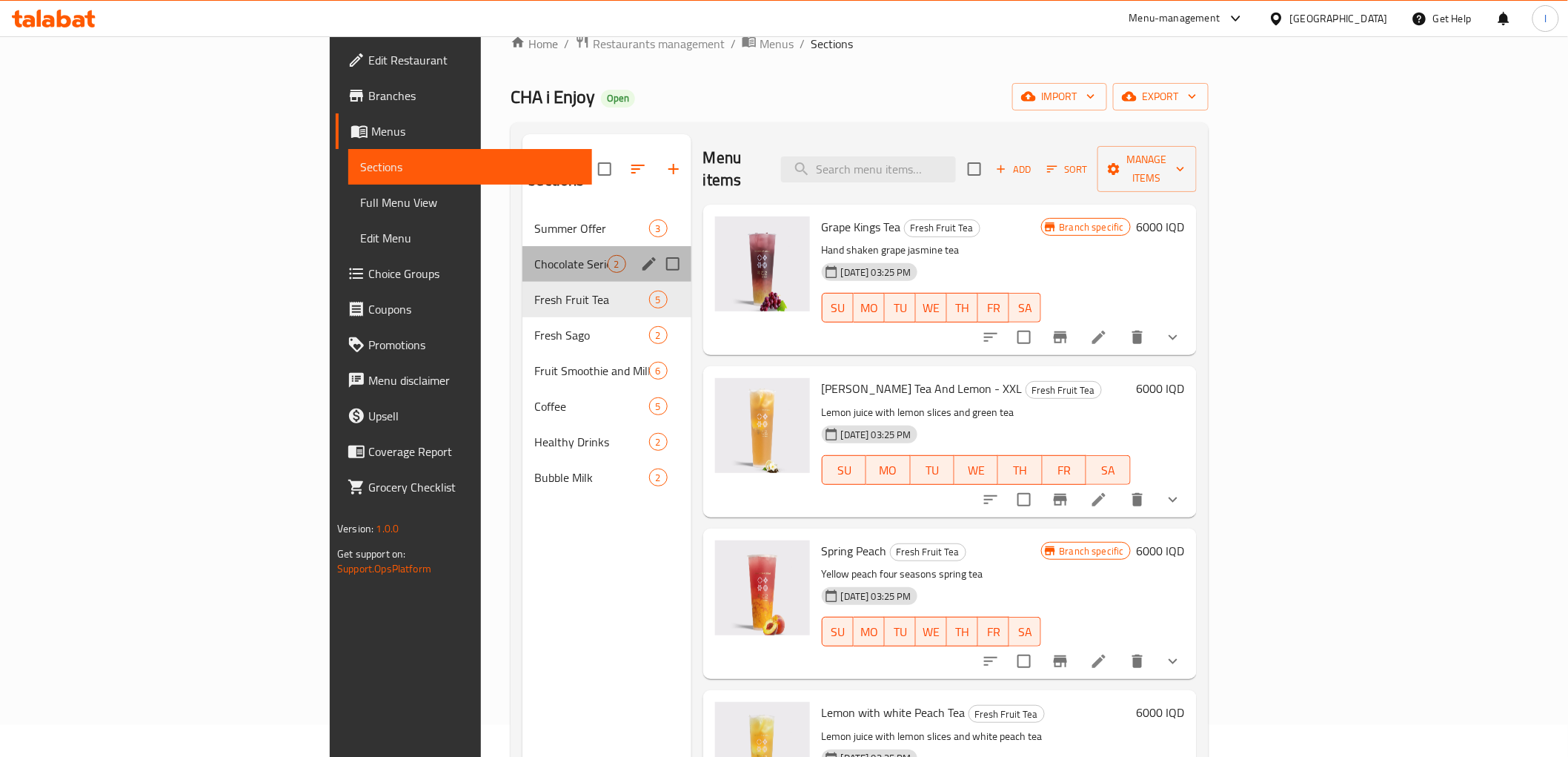
click at [522, 257] on div "Chocolate Series 2" at bounding box center [606, 264] width 168 height 35
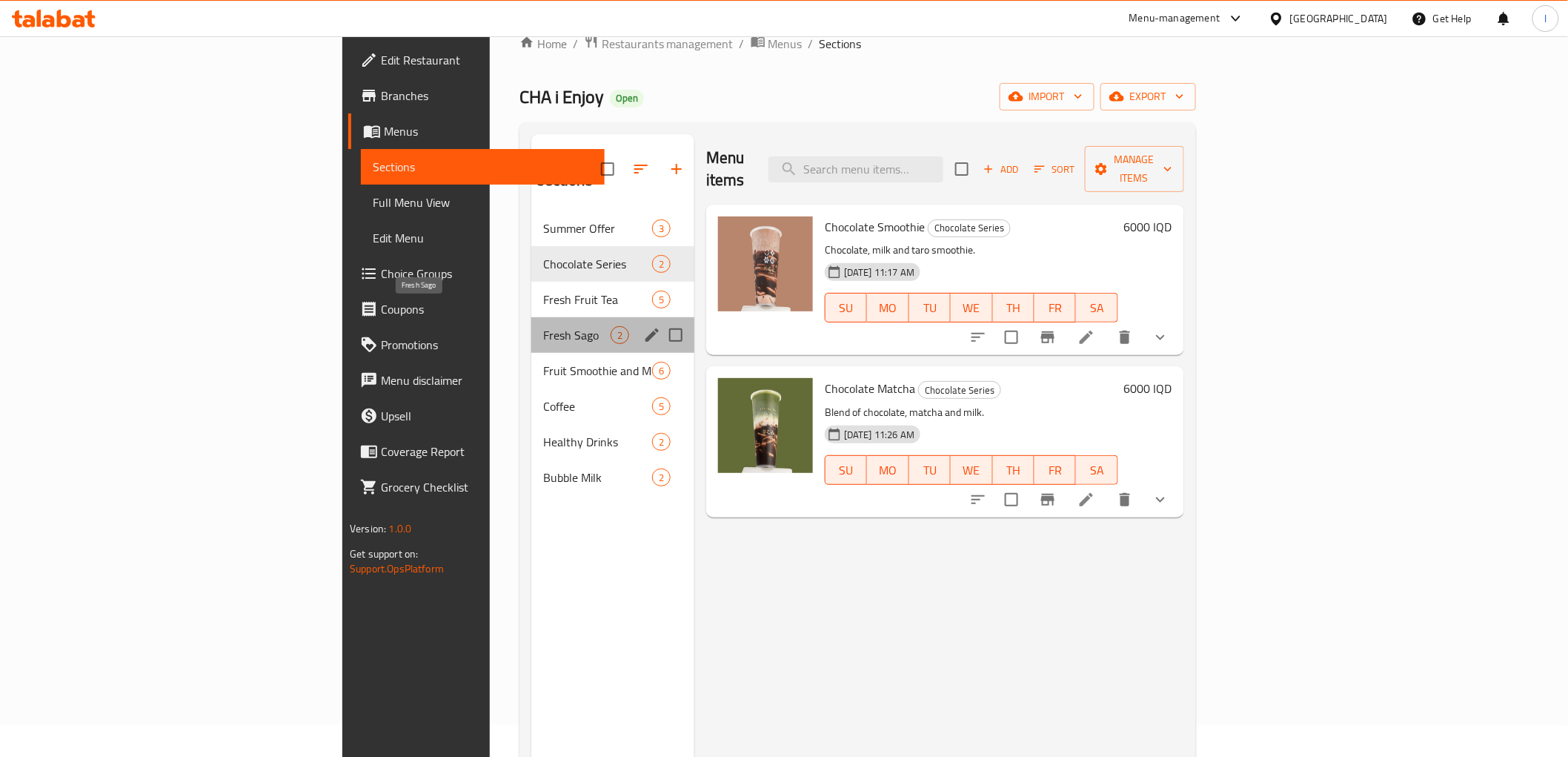
click at [543, 326] on span "Fresh Sago" at bounding box center [577, 335] width 67 height 18
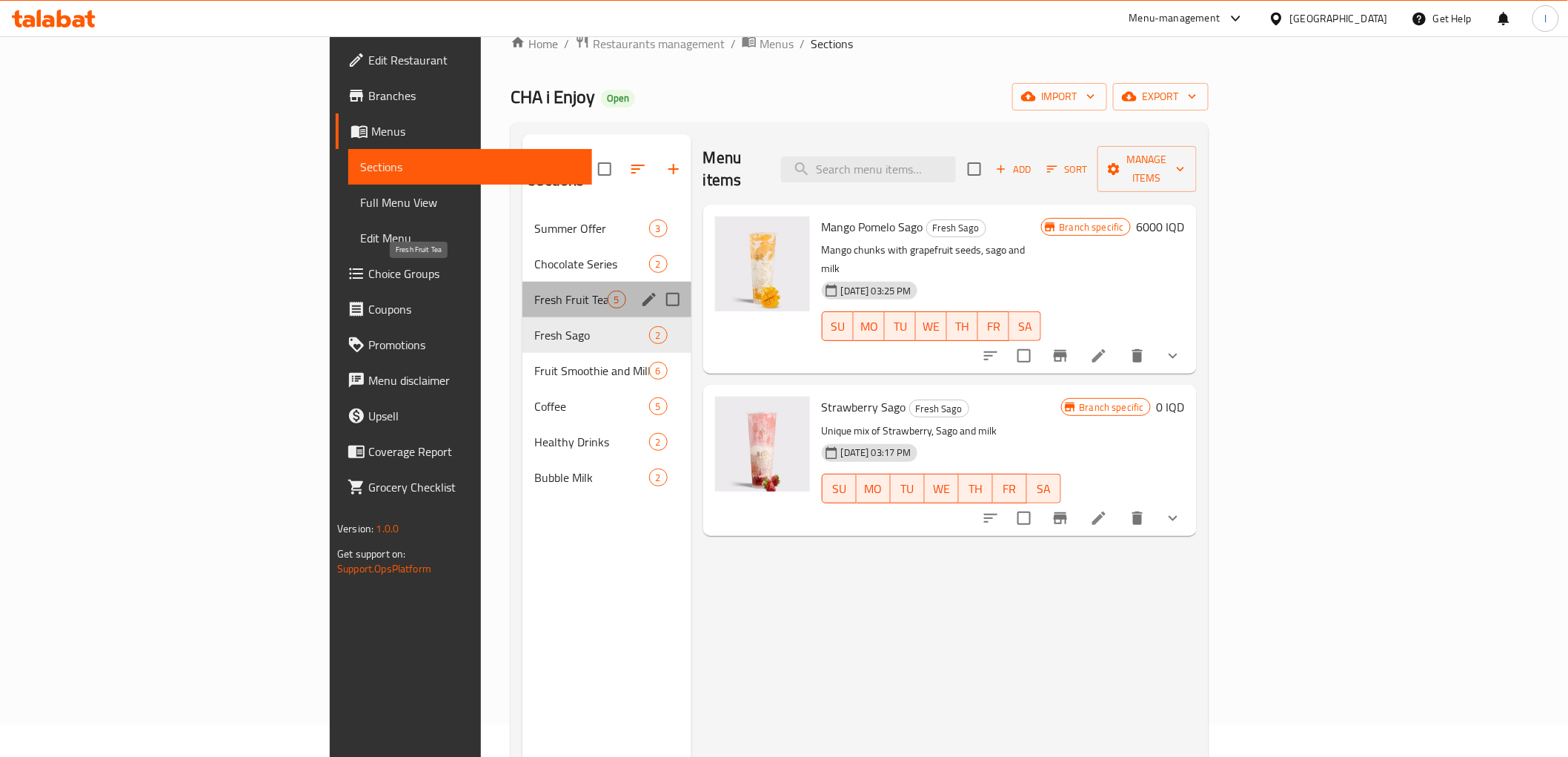
click at [534, 290] on span "Fresh Fruit Tea" at bounding box center [570, 299] width 73 height 18
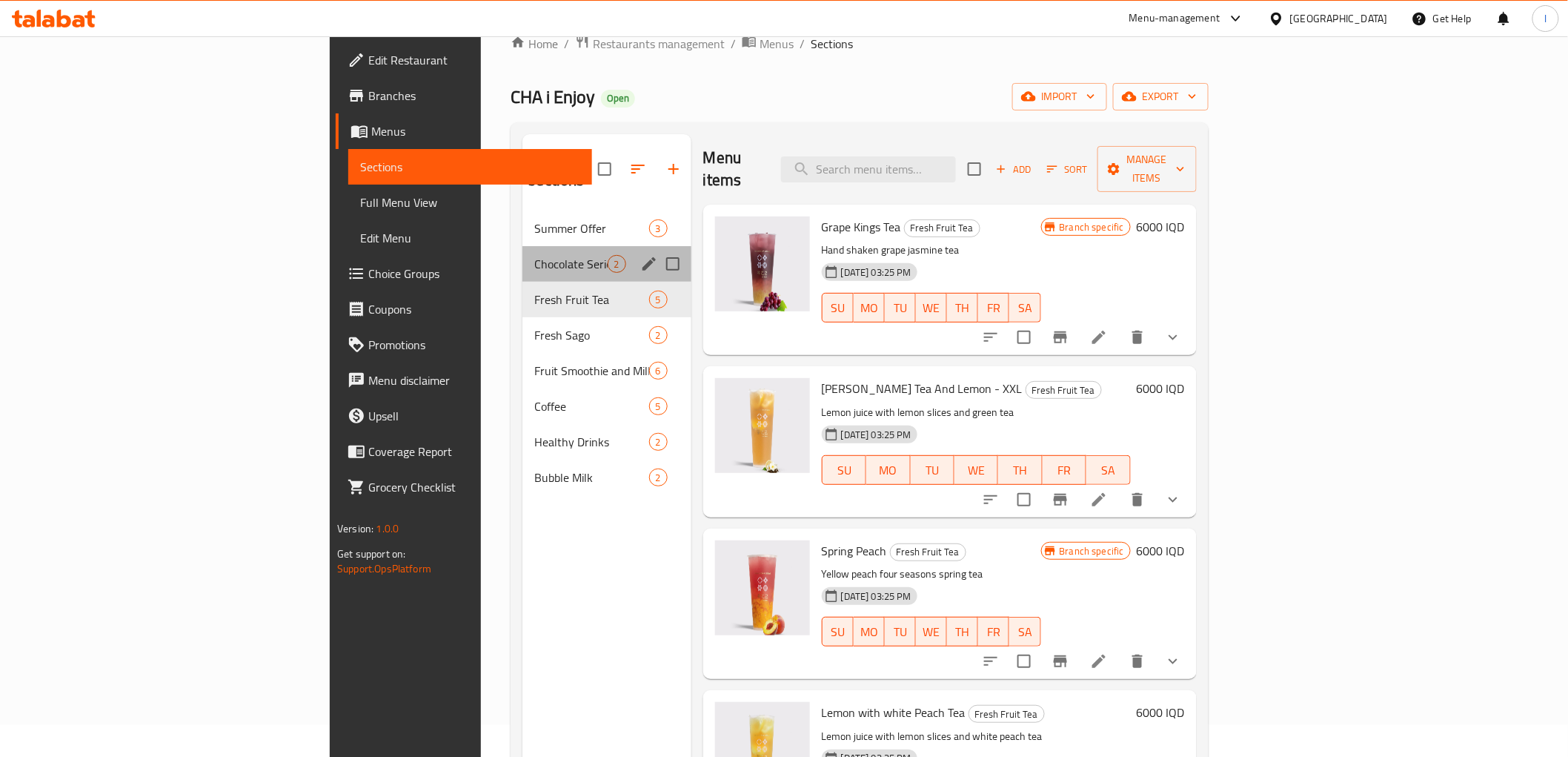
click at [522, 250] on div "Chocolate Series 2" at bounding box center [606, 264] width 168 height 35
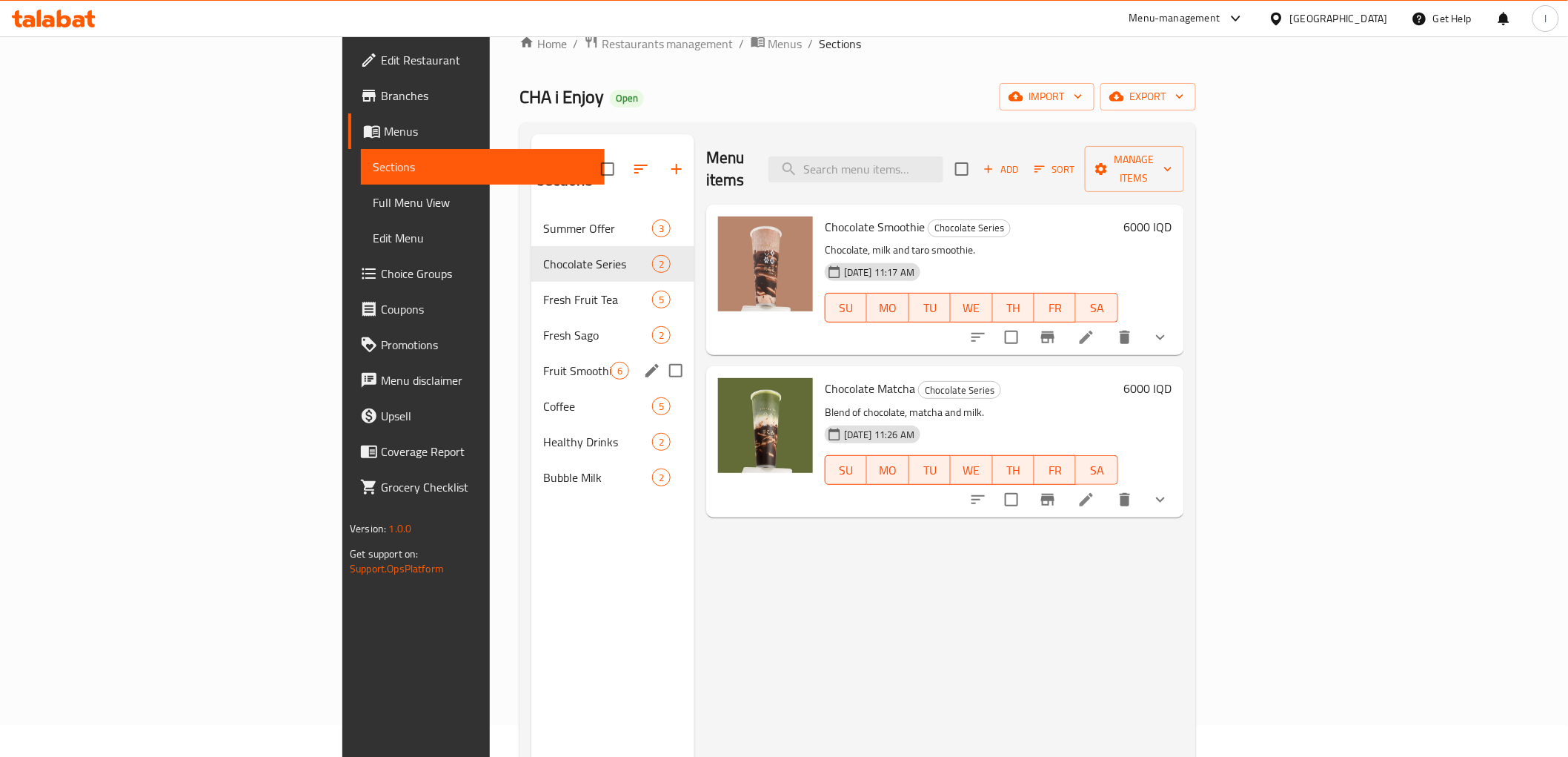
click at [531, 362] on div "Fruit Smoothie and Milkshake 6" at bounding box center [613, 370] width 163 height 35
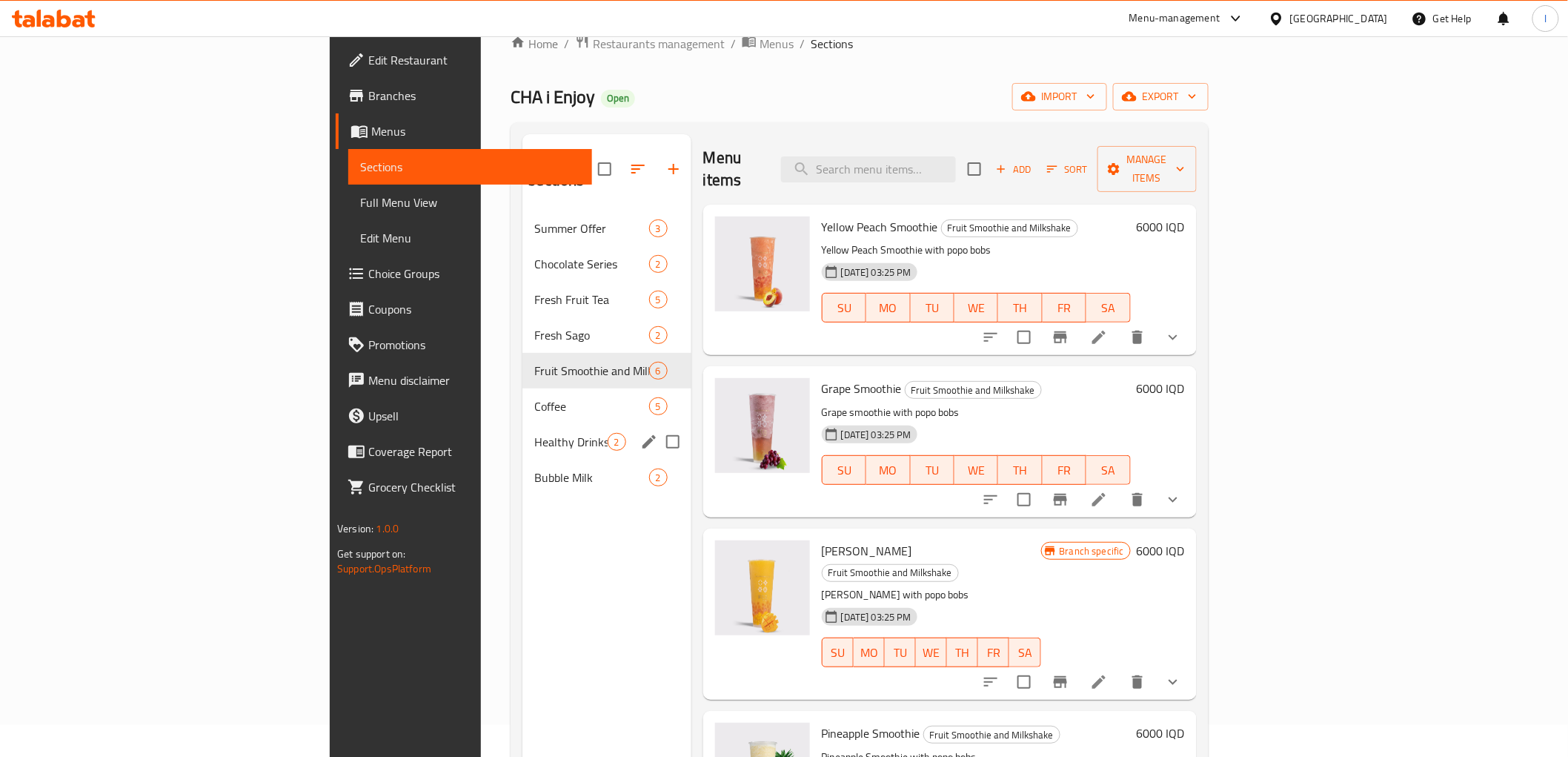
click at [522, 435] on div "Healthy Drinks 2" at bounding box center [606, 442] width 168 height 35
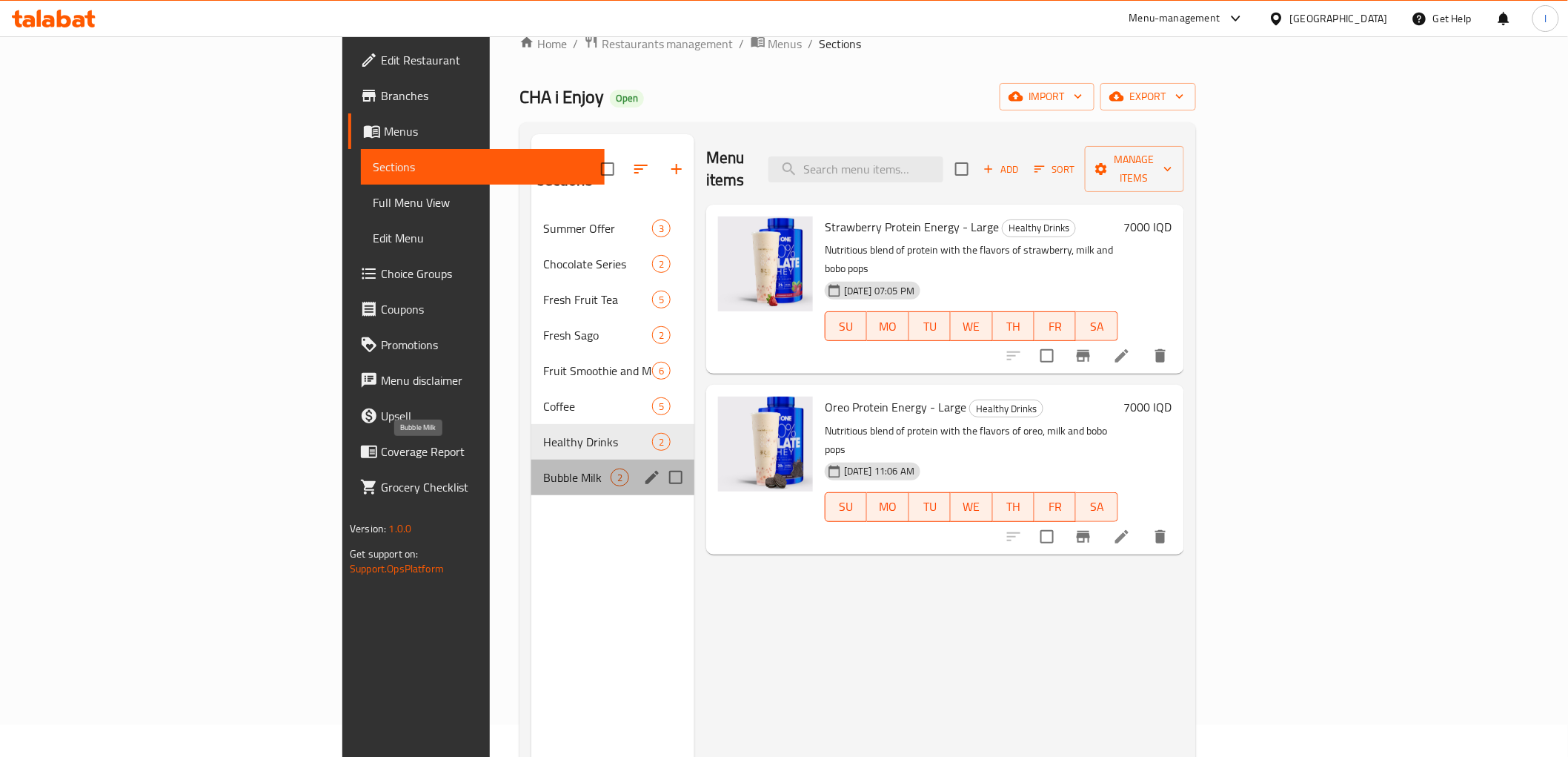
click at [543, 469] on span "Bubble Milk" at bounding box center [577, 478] width 67 height 18
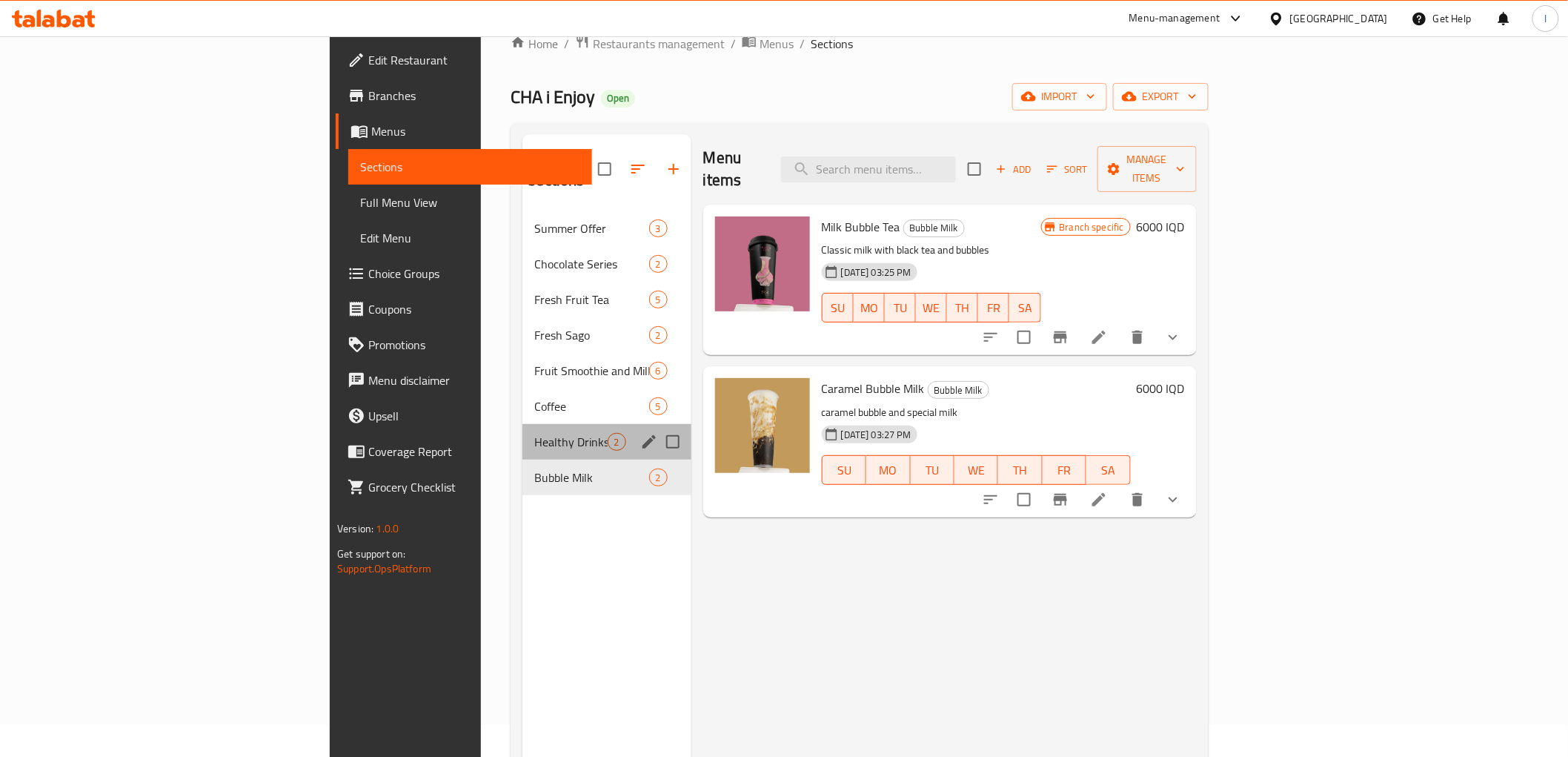
click at [522, 424] on div "Healthy Drinks 2" at bounding box center [606, 442] width 168 height 35
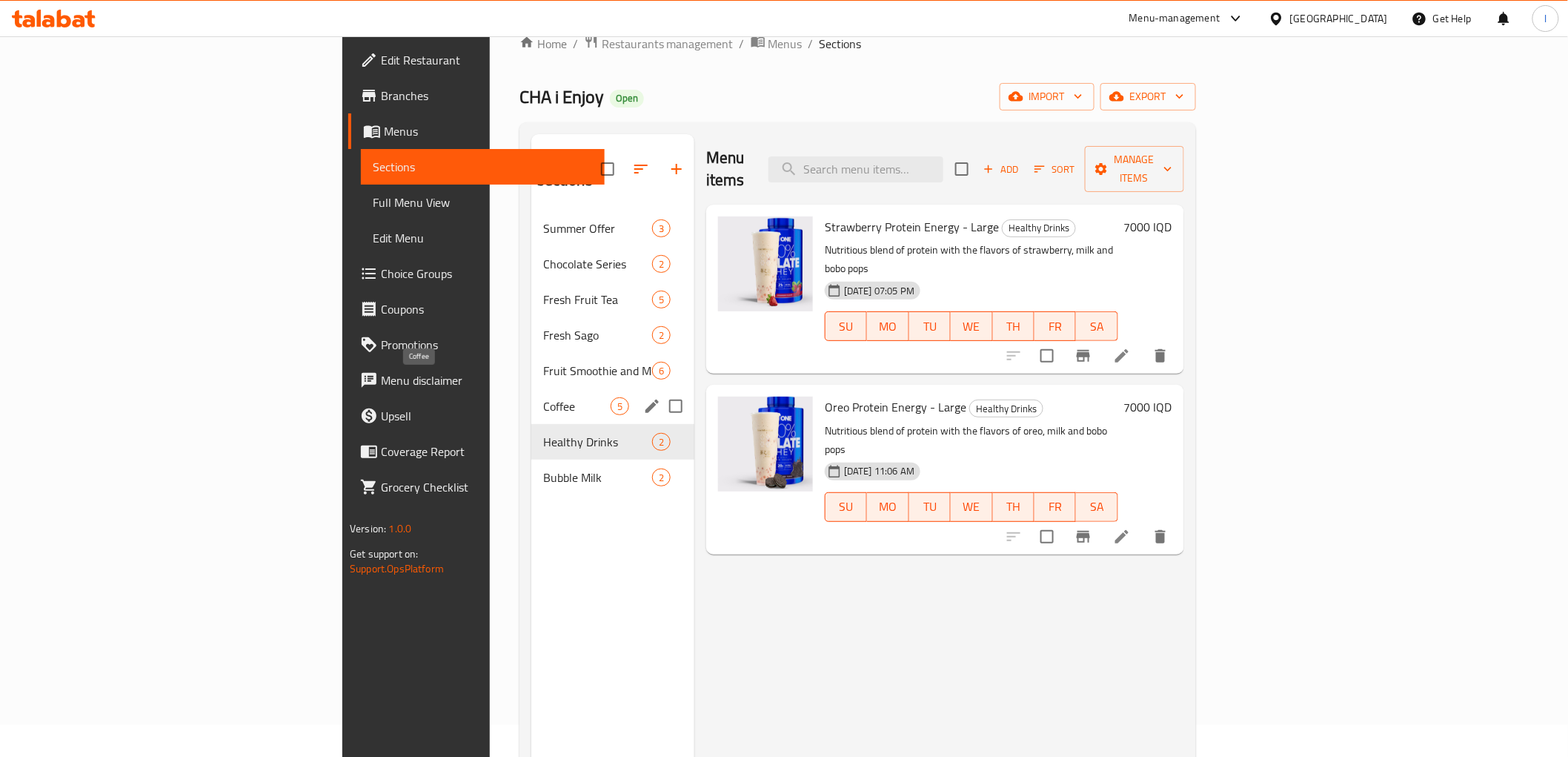
click at [543, 398] on span "Coffee" at bounding box center [577, 407] width 67 height 18
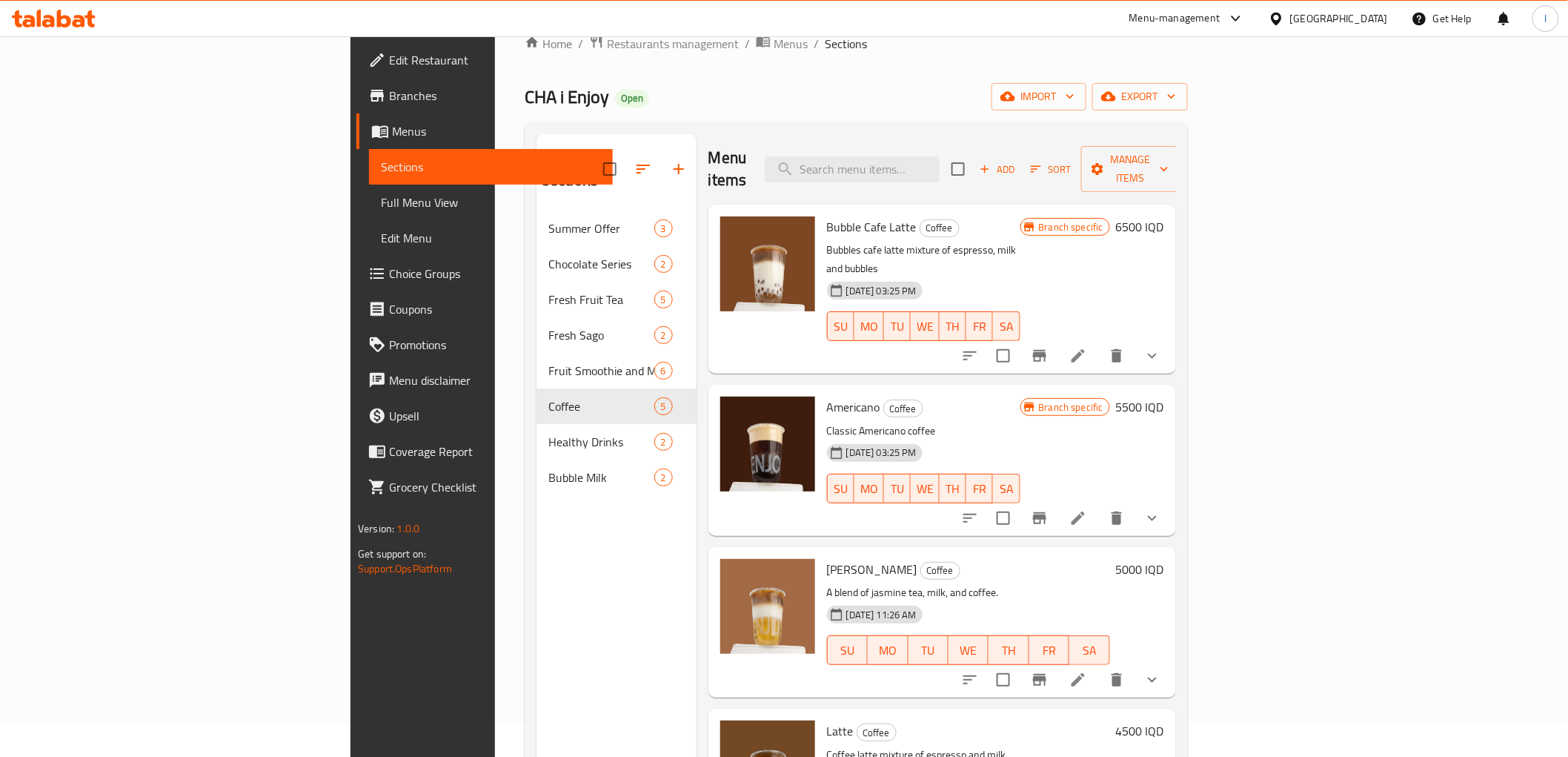
drag, startPoint x: 367, startPoint y: 354, endPoint x: 1062, endPoint y: 391, distance: 696.0
click at [1062, 391] on div "Menu sections Summer Offer 3 Chocolate Series 2 Fresh Fruit Tea 5 Fresh Sago 2 …" at bounding box center [857, 513] width 640 height 757
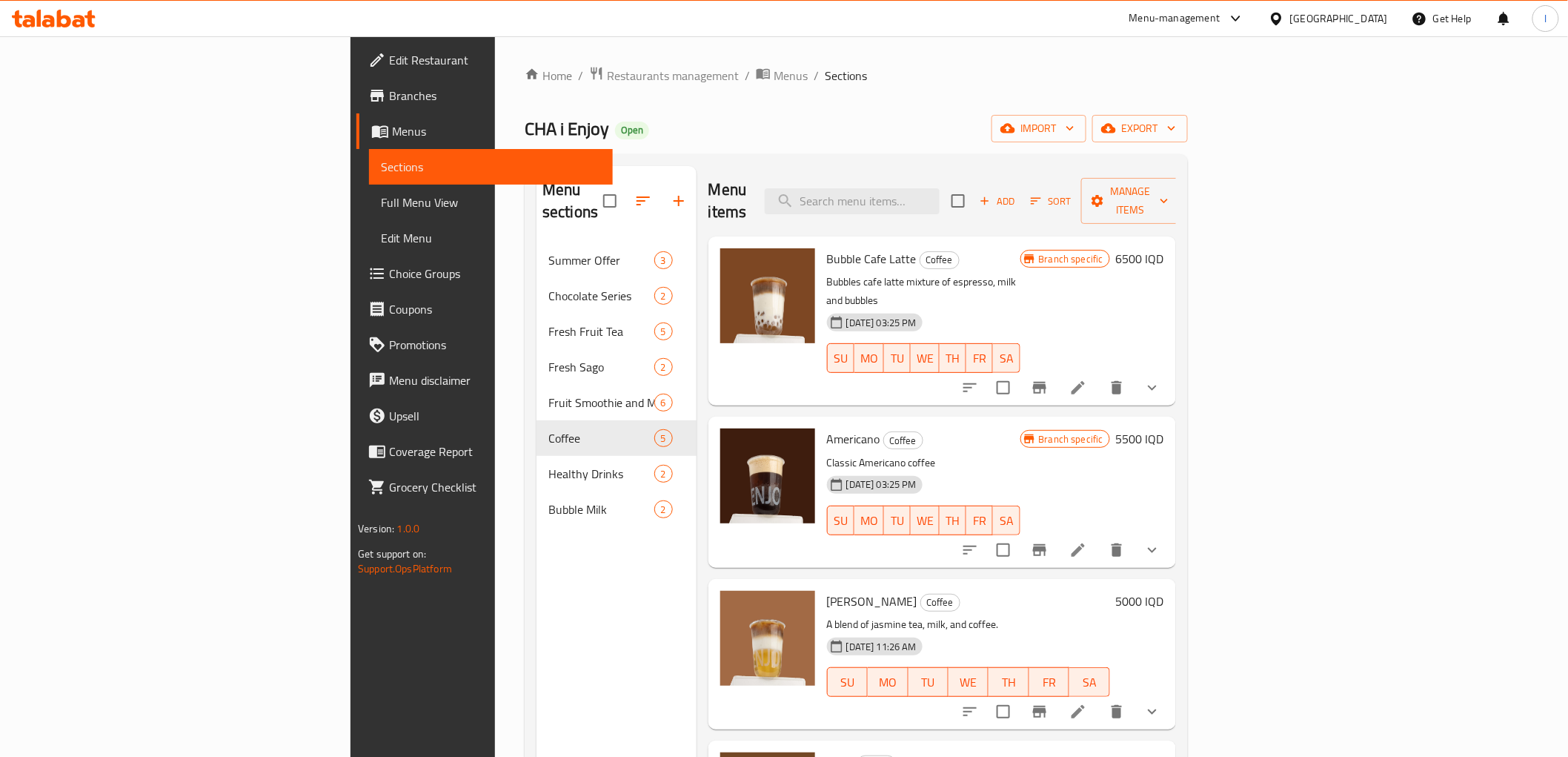
click at [78, 24] on icon at bounding box center [54, 18] width 84 height 18
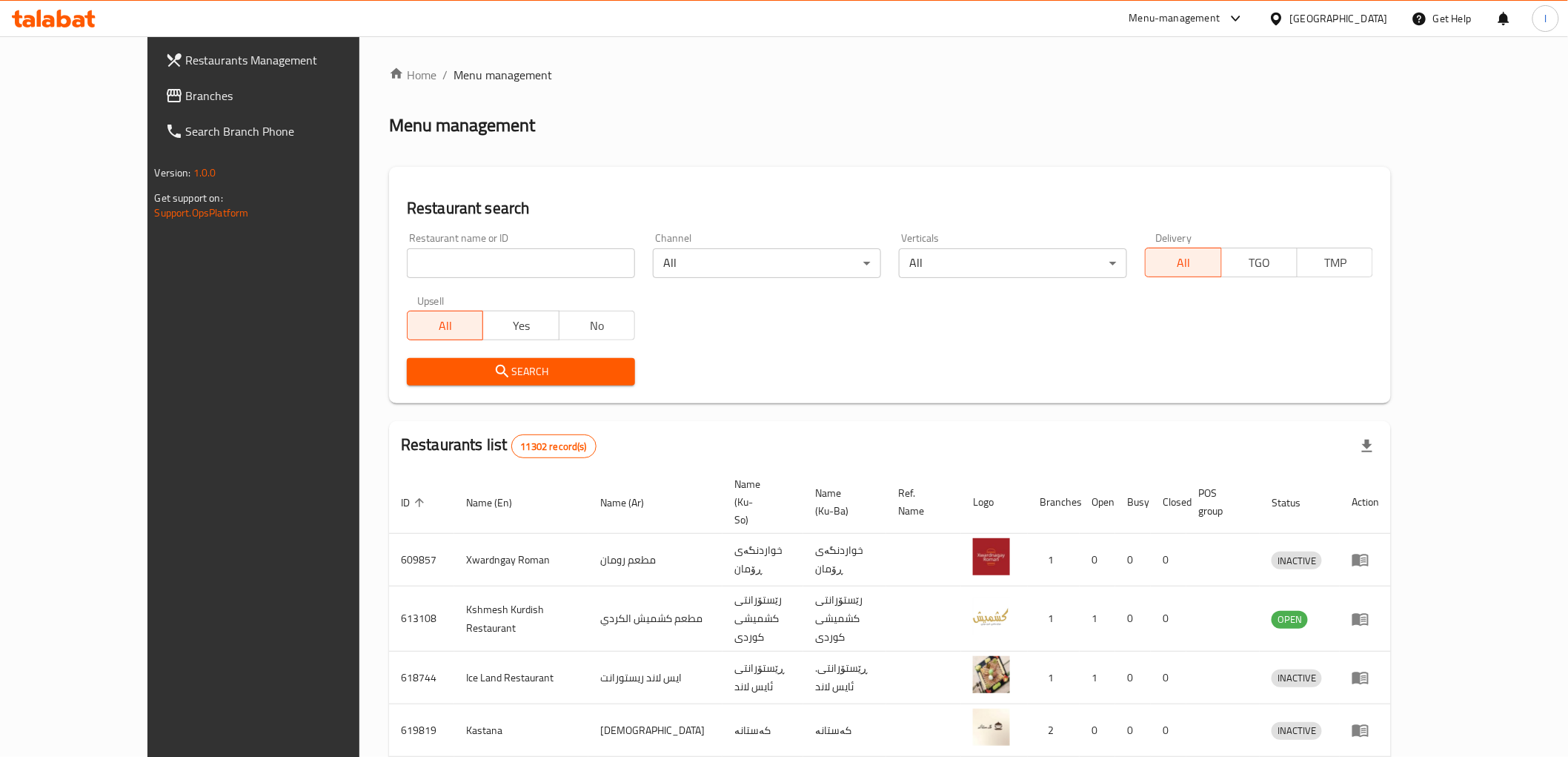
click at [186, 95] on span "Branches" at bounding box center [292, 95] width 211 height 18
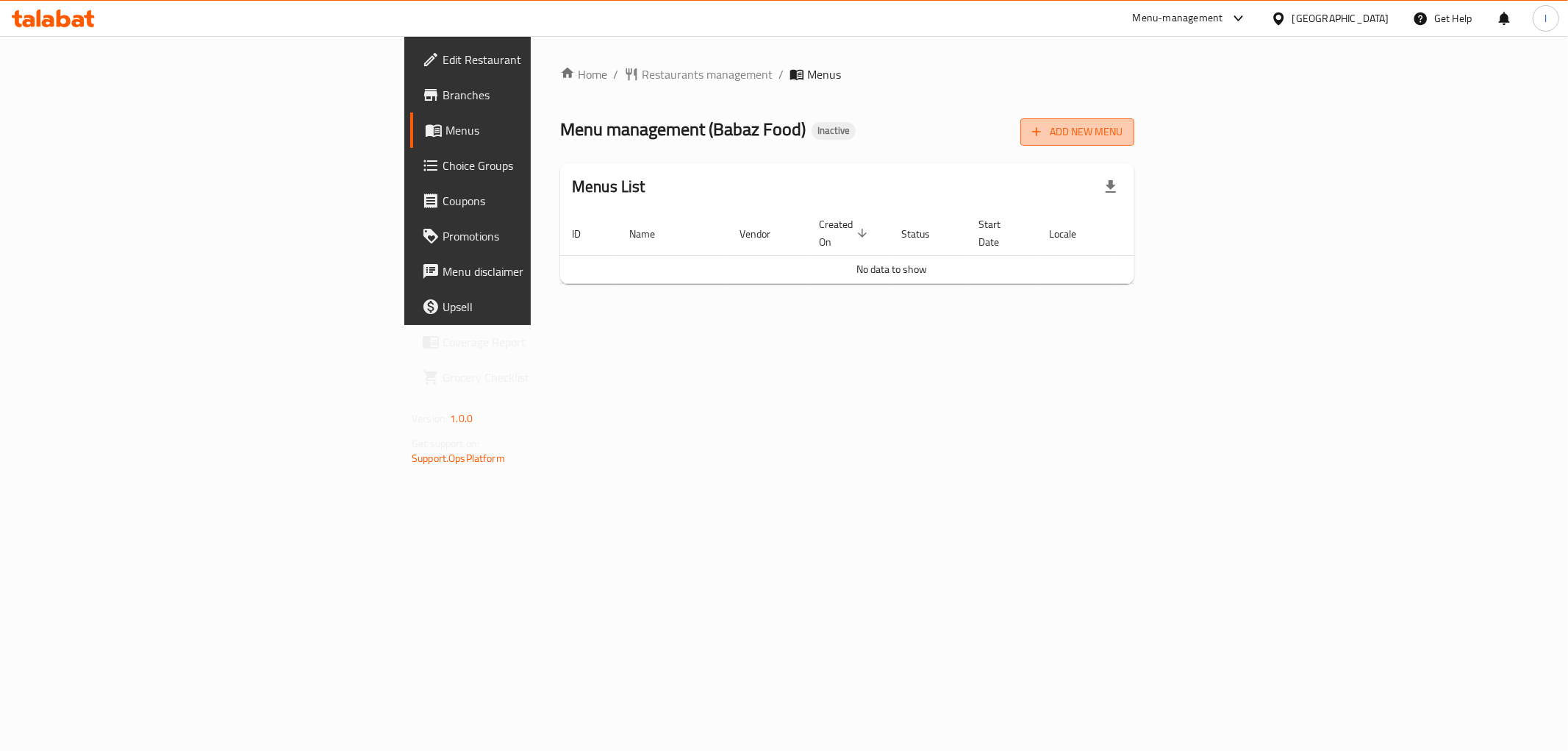
click at [1123, 133] on span "Add New Menu" at bounding box center [1078, 132] width 90 height 18
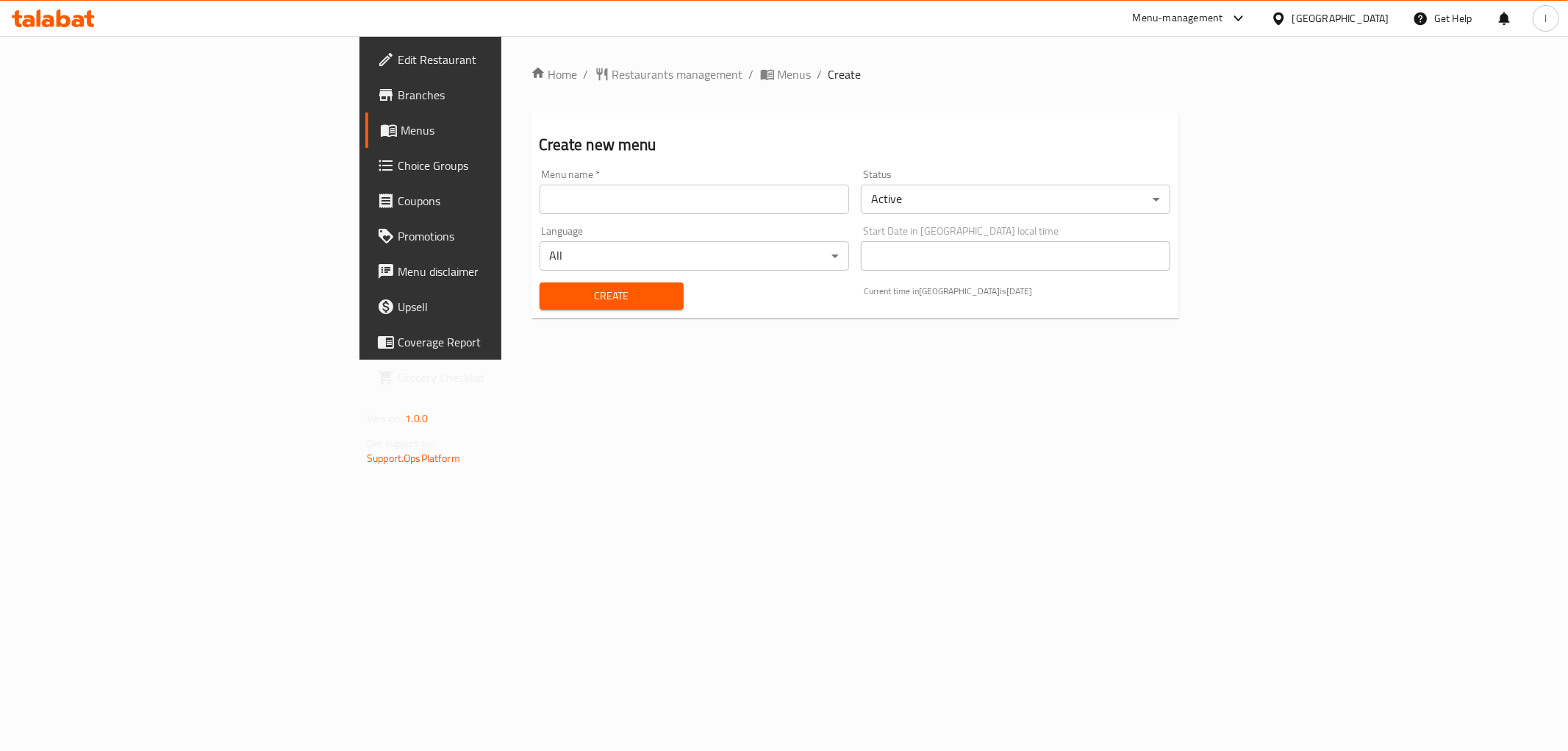
click at [751, 220] on div "Language All ​" at bounding box center [694, 248] width 321 height 56
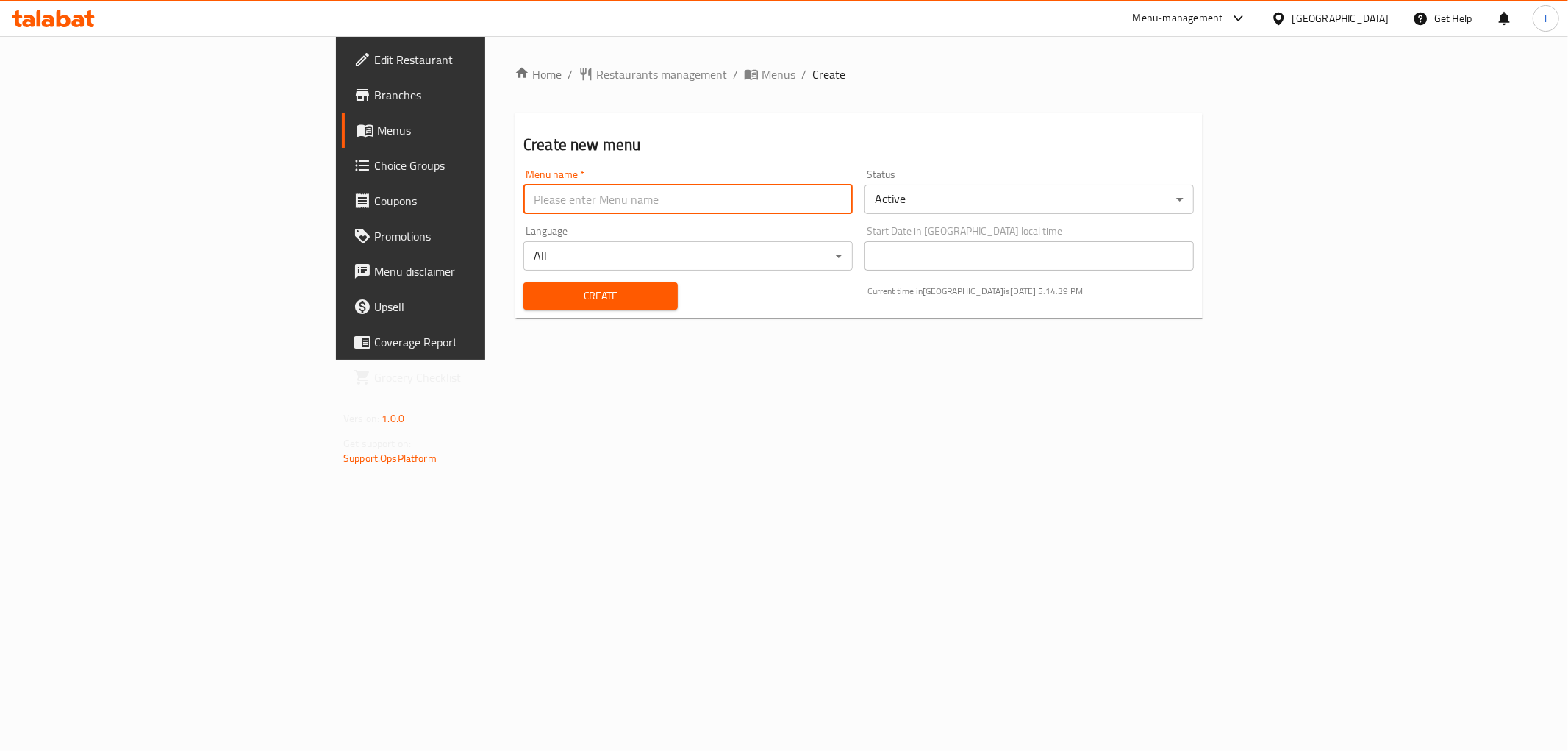
click at [524, 202] on input "text" at bounding box center [688, 199] width 329 height 29
type input "Lanya"
click at [535, 296] on span "Create" at bounding box center [600, 295] width 131 height 18
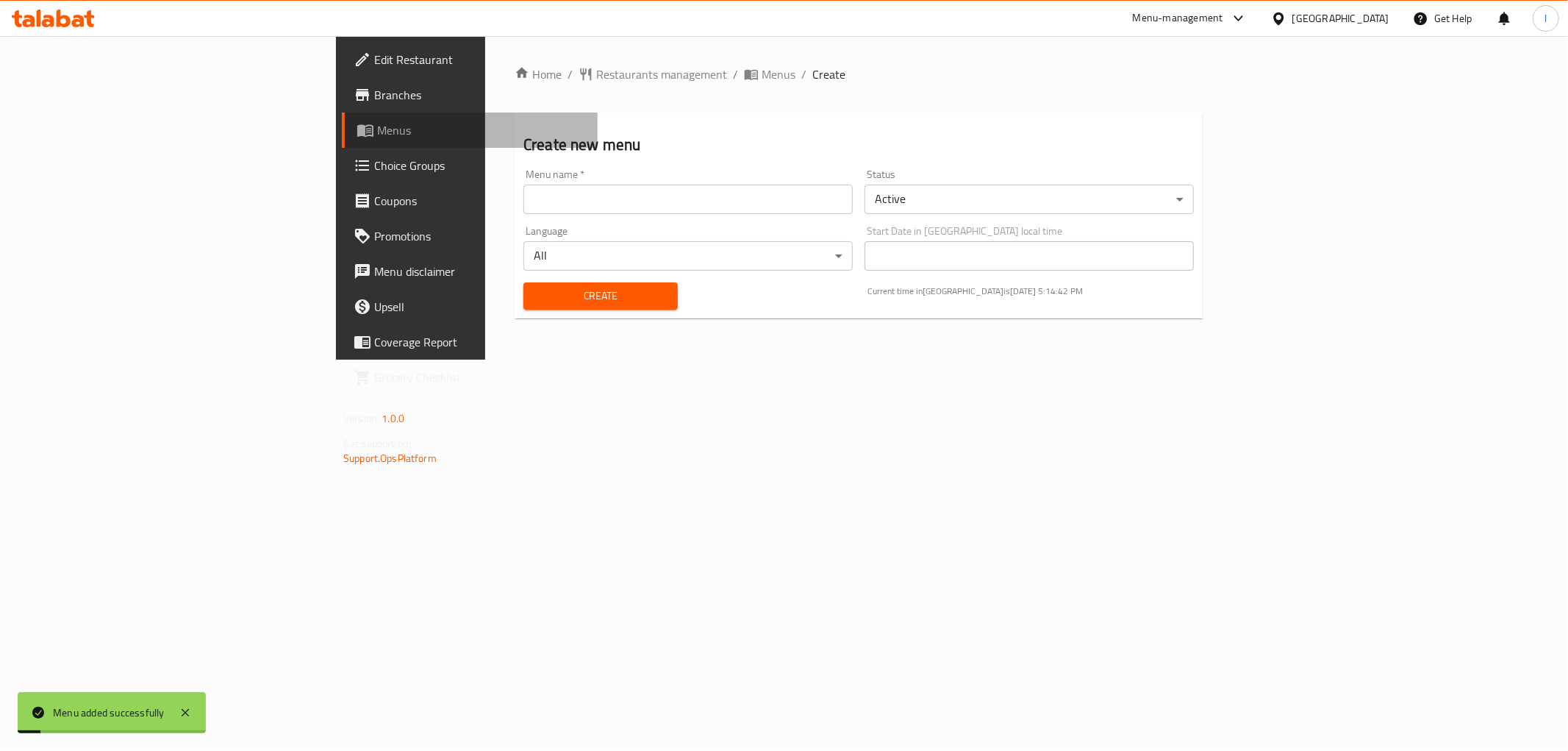
click at [377, 134] on span "Menus" at bounding box center [481, 130] width 209 height 17
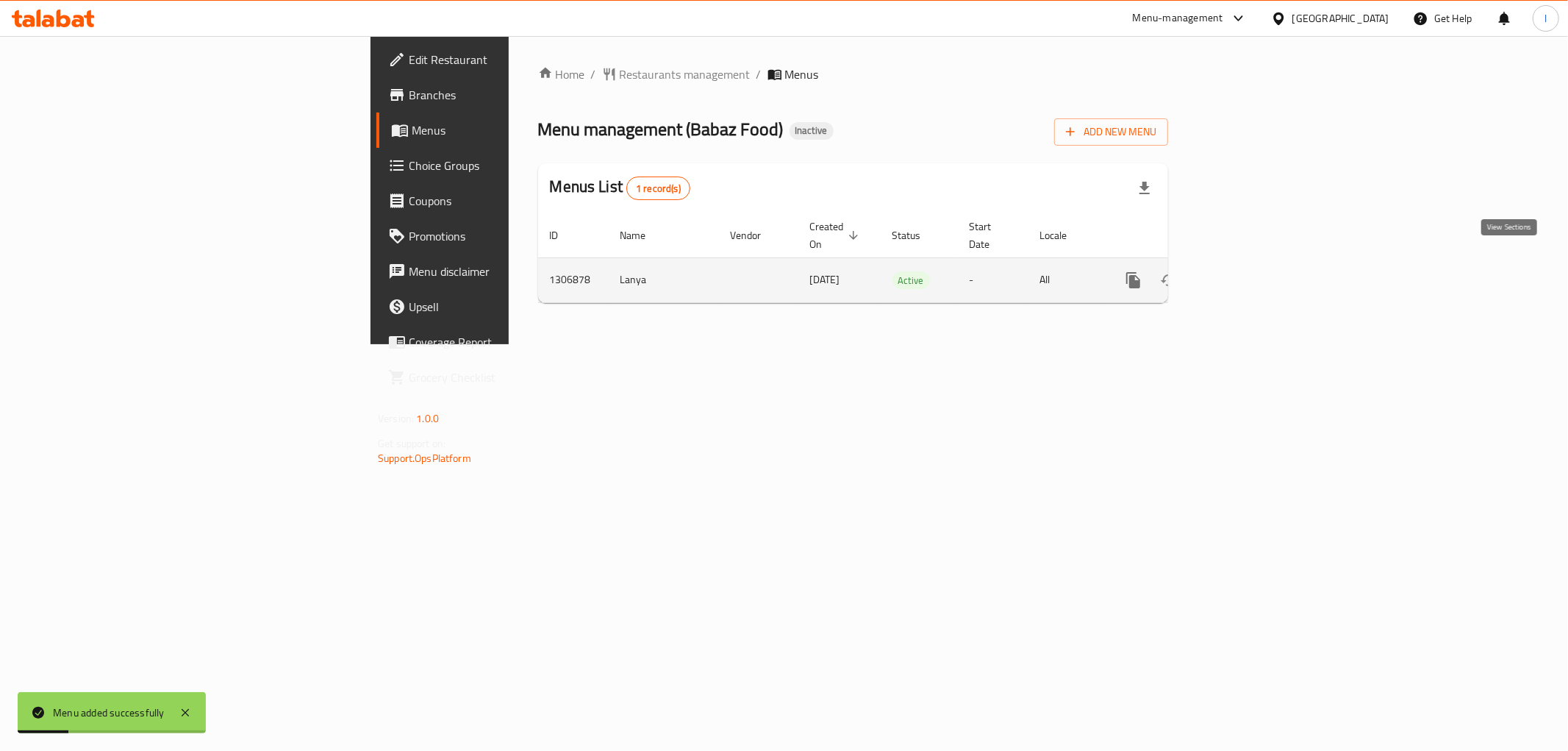
click at [1248, 272] on icon "enhanced table" at bounding box center [1239, 280] width 17 height 17
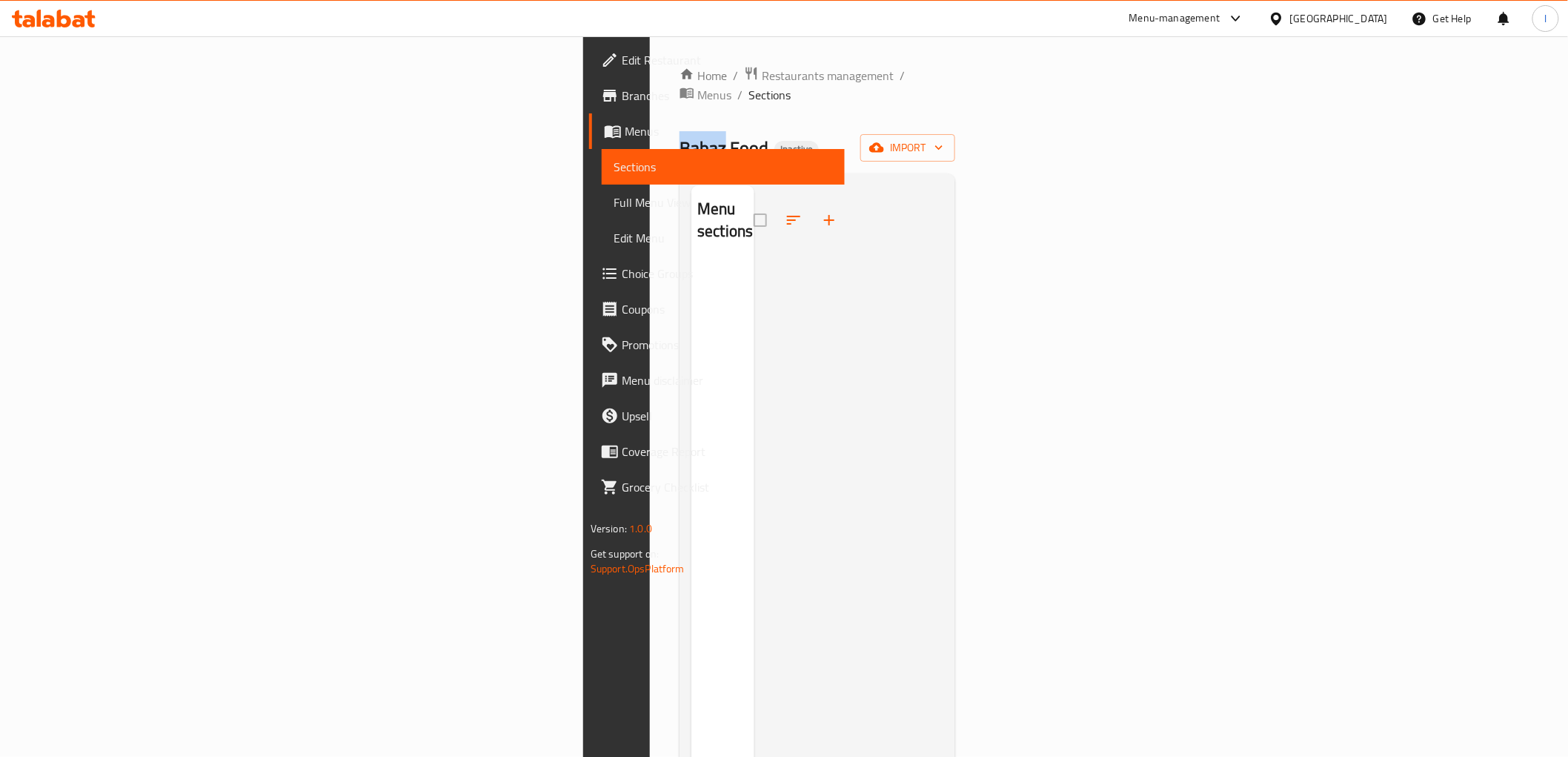
drag, startPoint x: 294, startPoint y: 127, endPoint x: 338, endPoint y: 136, distance: 44.9
click at [680, 136] on span "Babaz Food" at bounding box center [724, 148] width 89 height 34
copy span "Babaz"
